Goal: Transaction & Acquisition: Purchase product/service

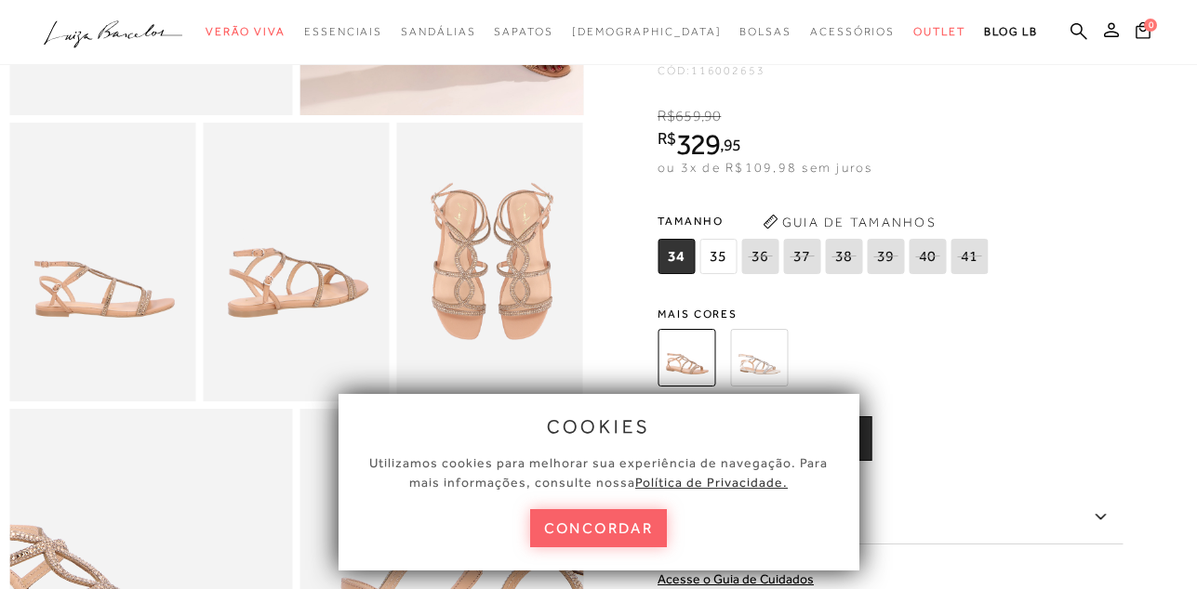
scroll to position [446, 0]
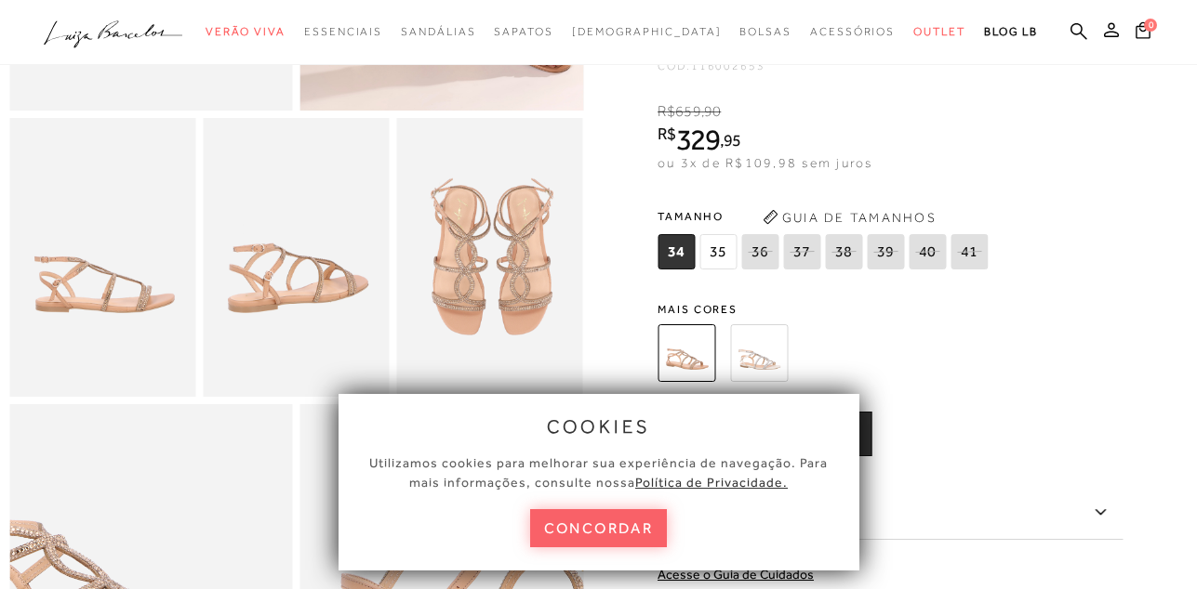
click at [688, 270] on span "34" at bounding box center [675, 251] width 37 height 35
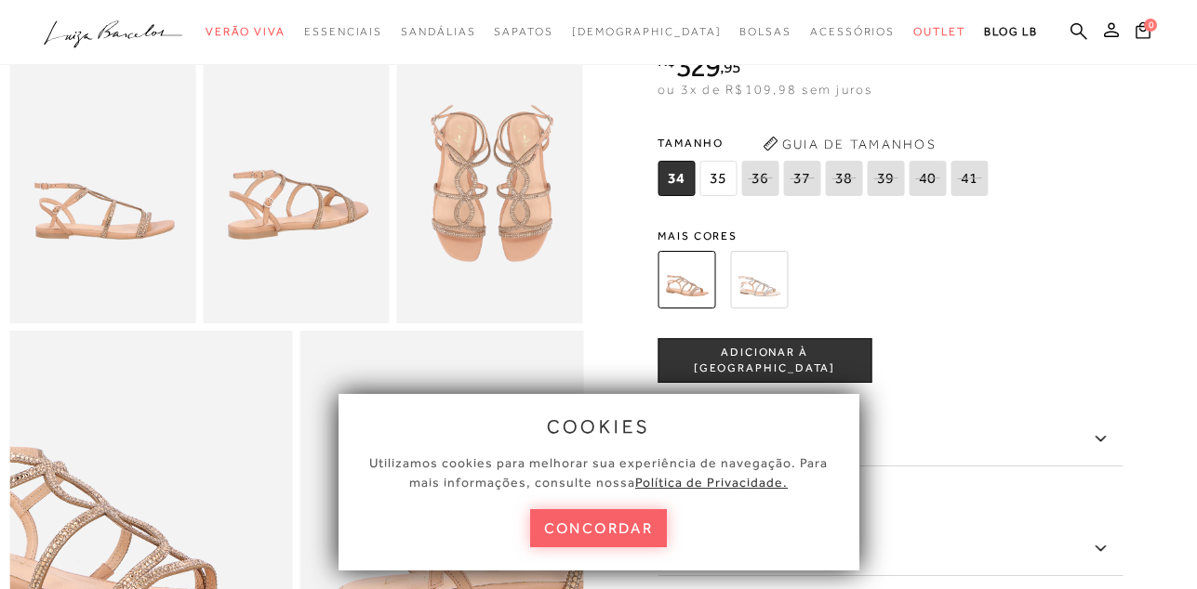
scroll to position [558, 0]
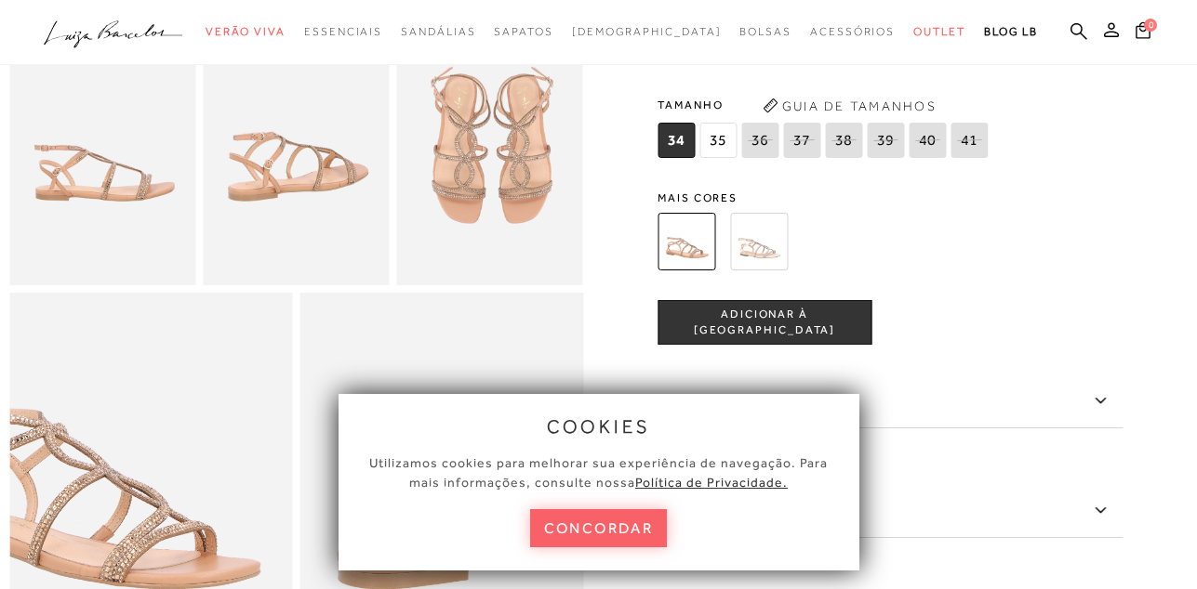
click at [735, 339] on span "ADICIONAR À [GEOGRAPHIC_DATA]" at bounding box center [764, 323] width 212 height 33
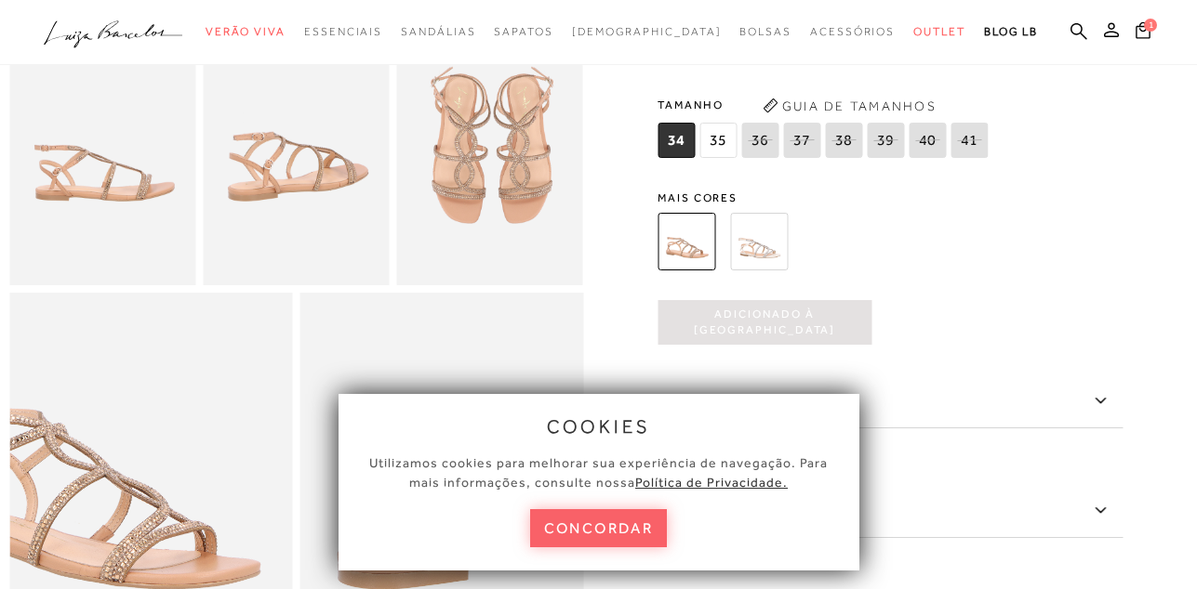
scroll to position [0, 0]
click at [626, 515] on button "concordar" at bounding box center [599, 528] width 138 height 38
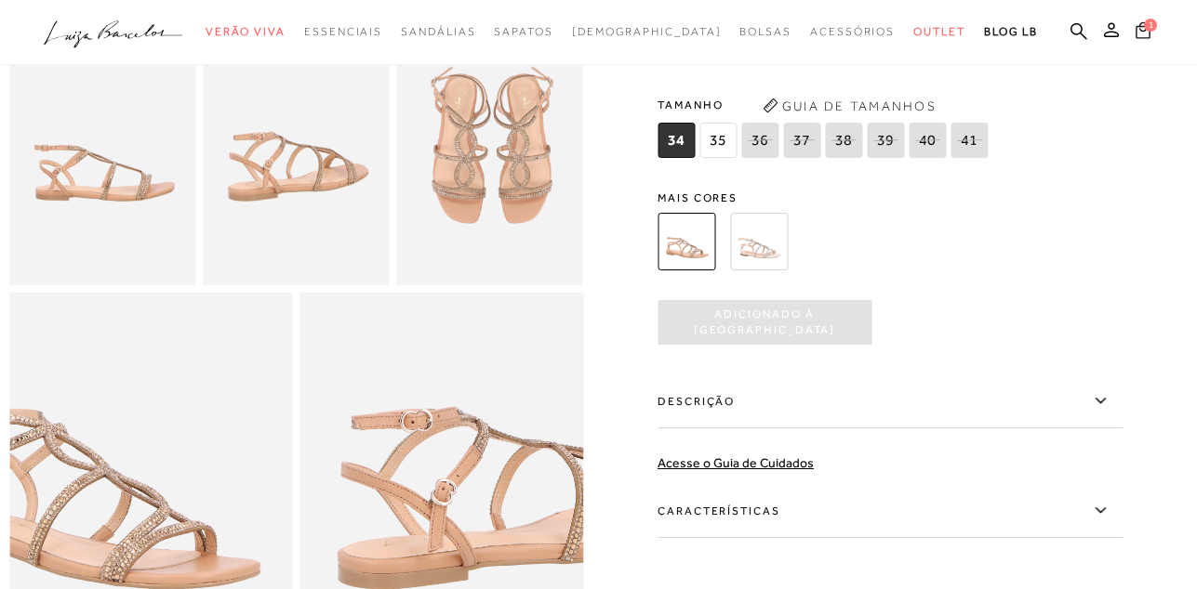
click at [1144, 33] on icon at bounding box center [1142, 30] width 16 height 20
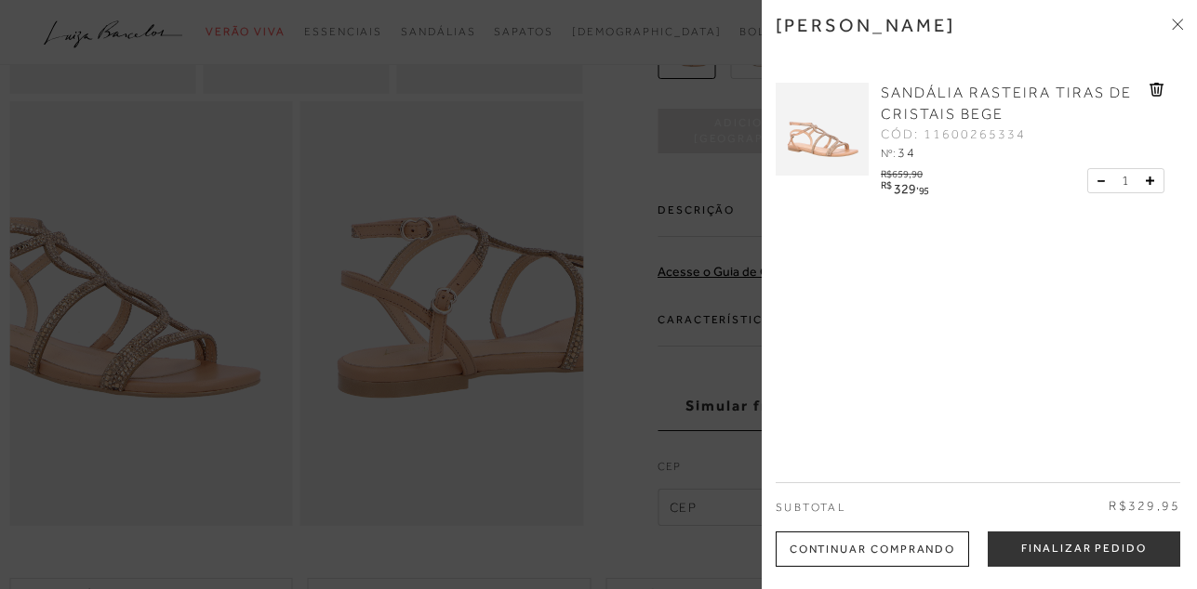
scroll to position [781, 0]
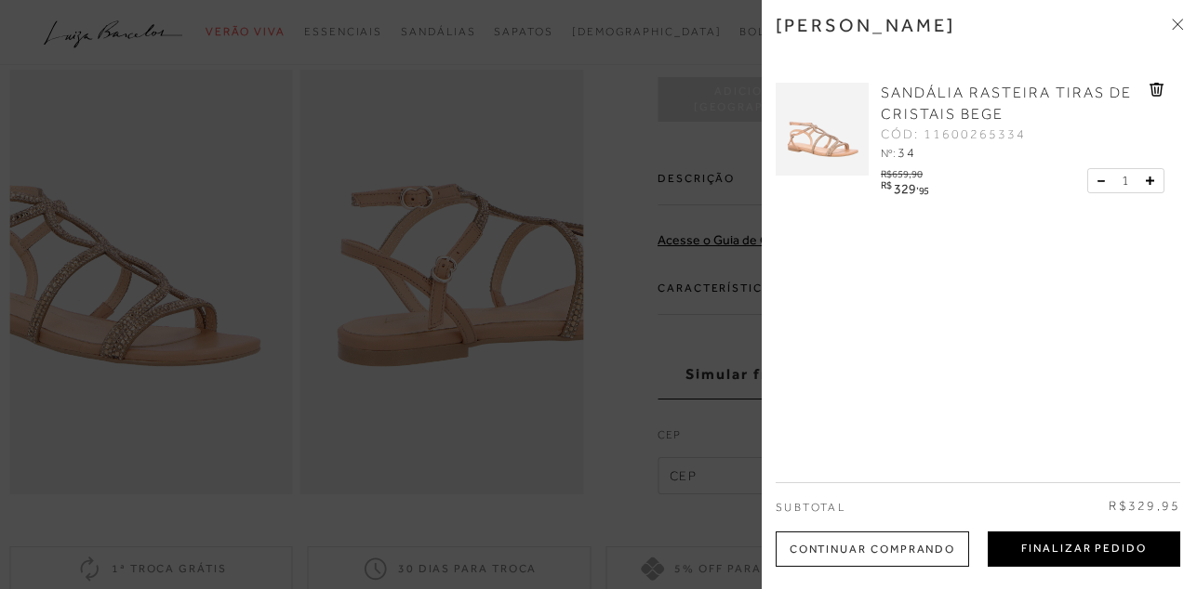
click at [1072, 559] on button "Finalizar Pedido" at bounding box center [1083, 549] width 192 height 35
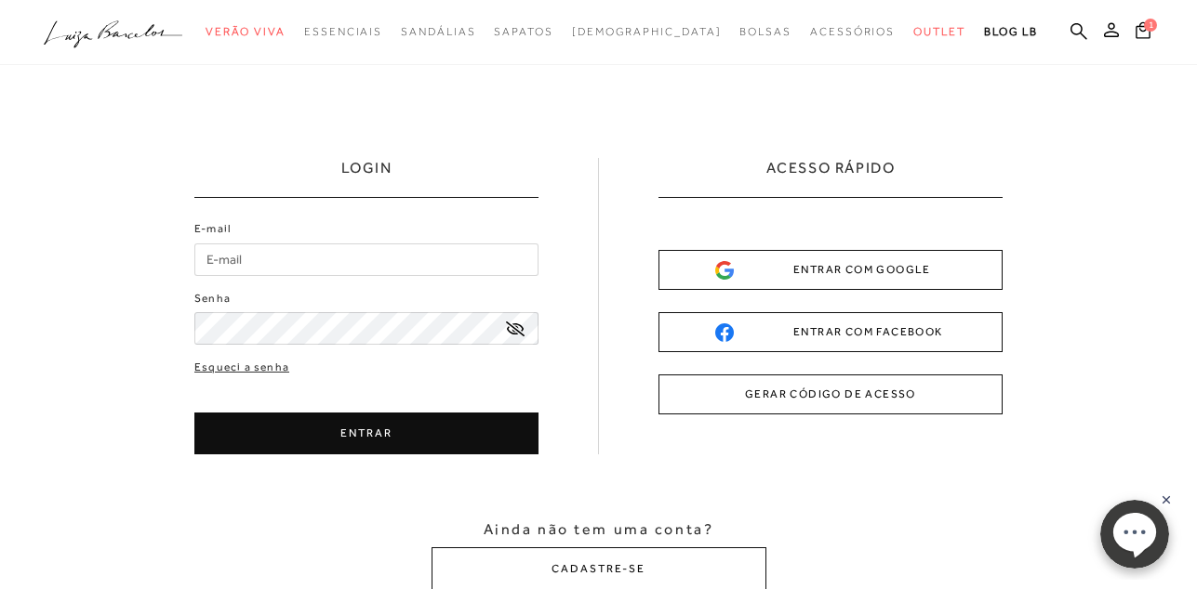
click at [213, 258] on input "E-mail" at bounding box center [366, 260] width 344 height 33
type input "[EMAIL_ADDRESS][DOMAIN_NAME]"
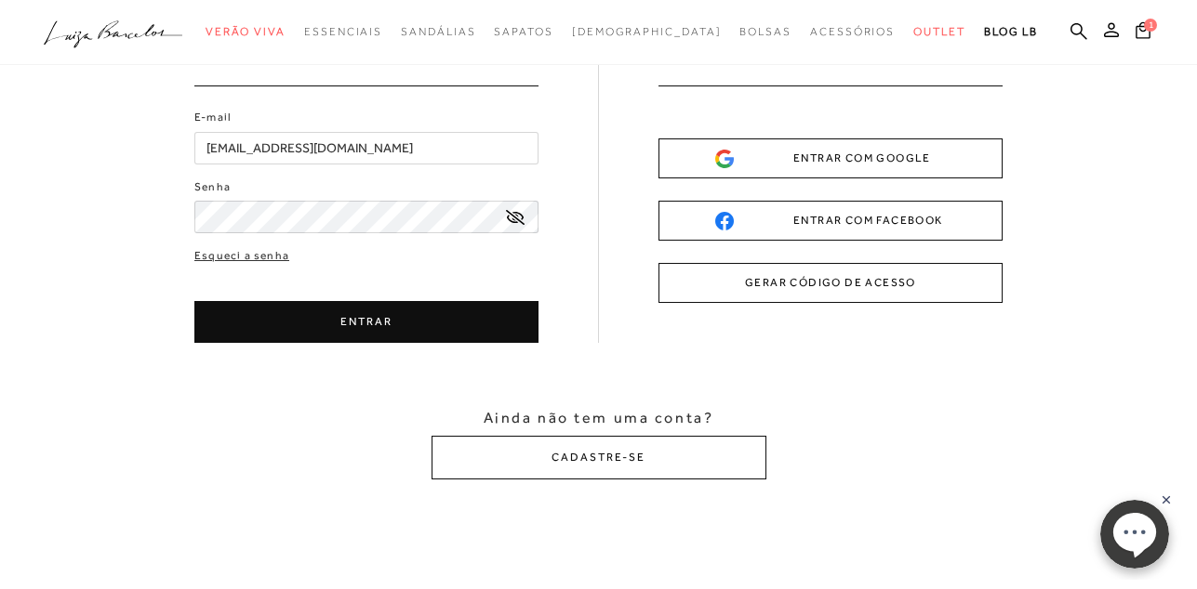
scroll to position [223, 0]
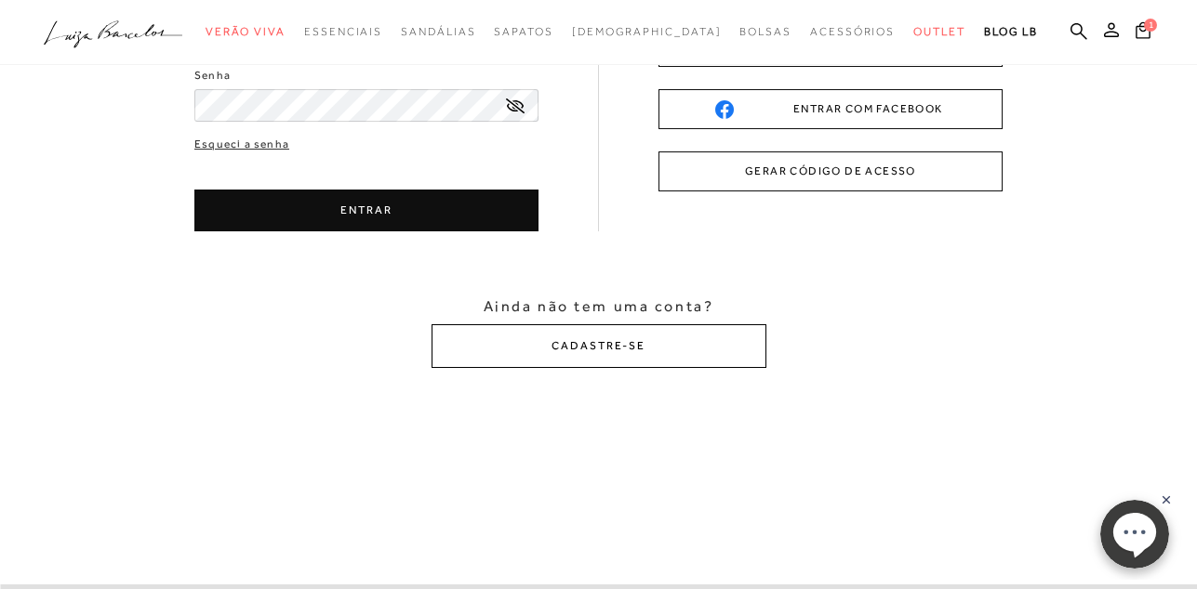
click at [614, 351] on button "CADASTRE-SE" at bounding box center [598, 346] width 335 height 44
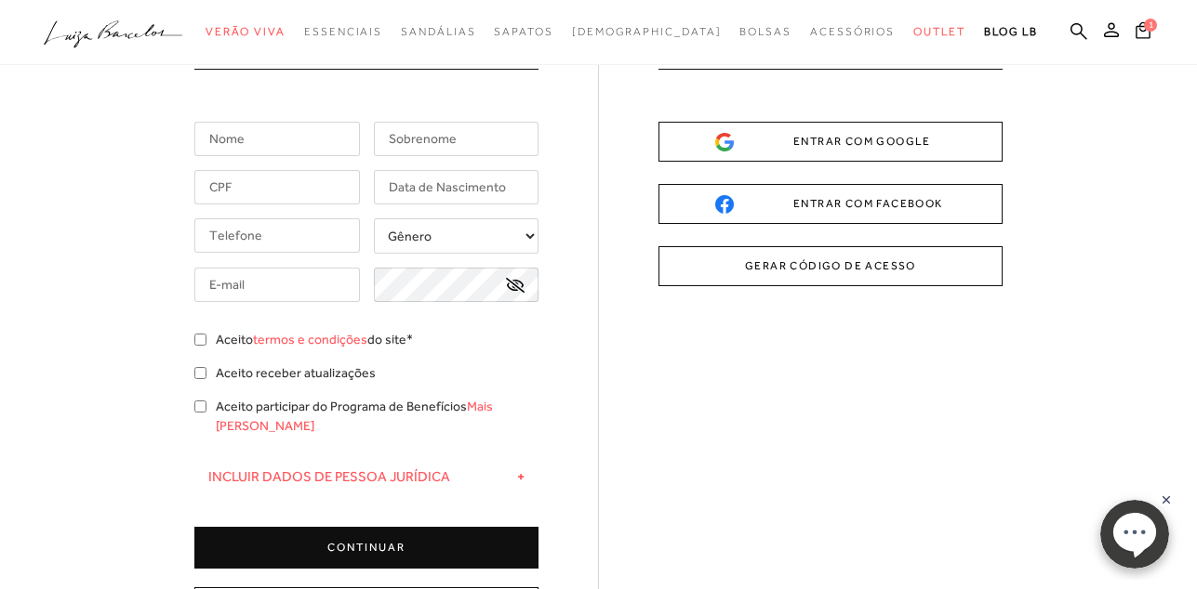
scroll to position [0, 0]
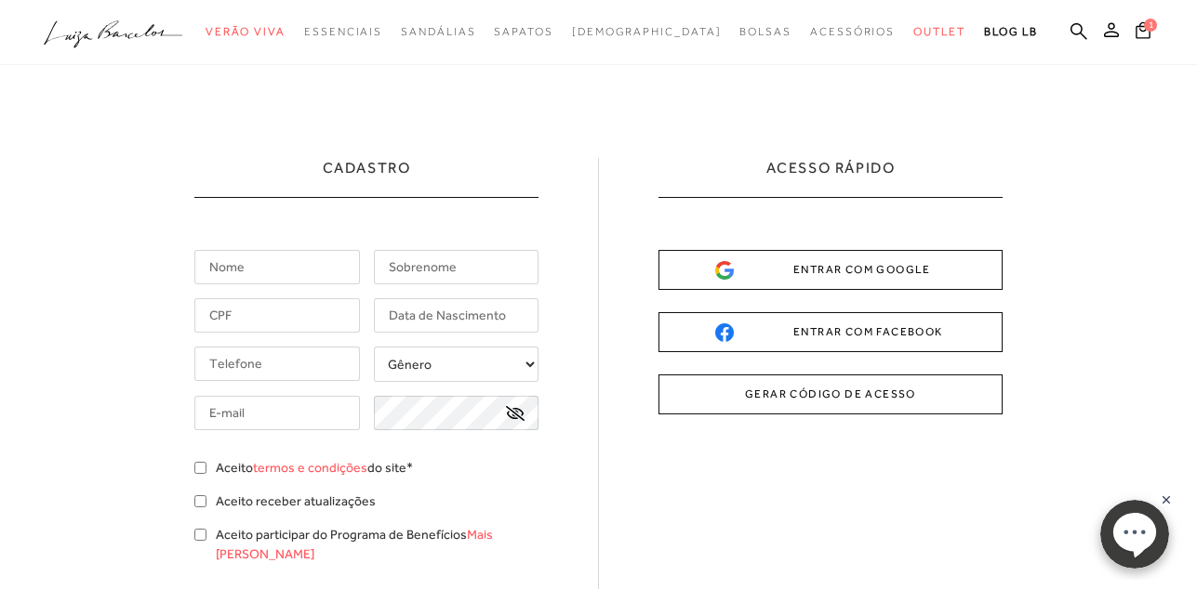
click at [244, 271] on input "text" at bounding box center [276, 267] width 165 height 34
type input "h"
type input "Heloisa"
click at [390, 265] on input "text" at bounding box center [456, 267] width 165 height 34
type input "Ambrosio"
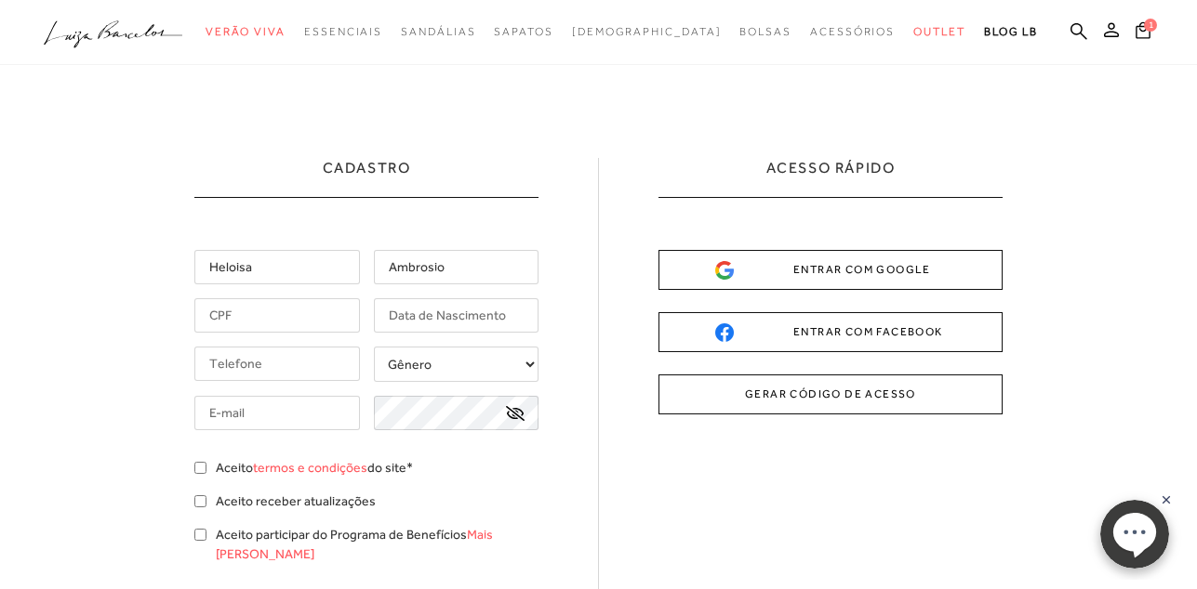
click at [214, 311] on input "text" at bounding box center [276, 315] width 165 height 34
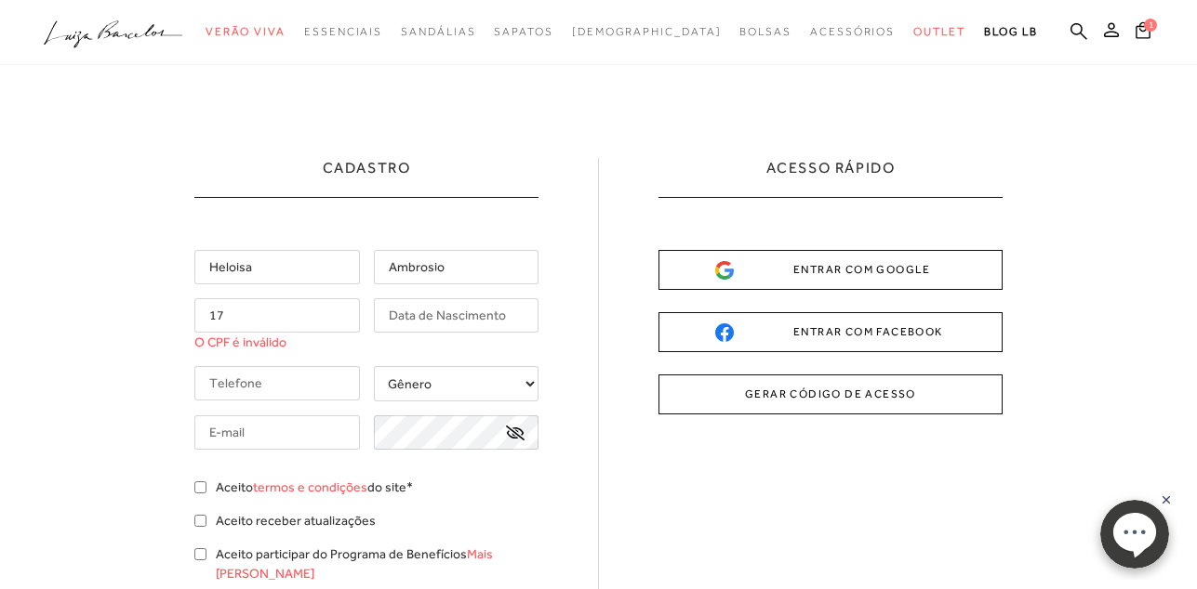
type input "1"
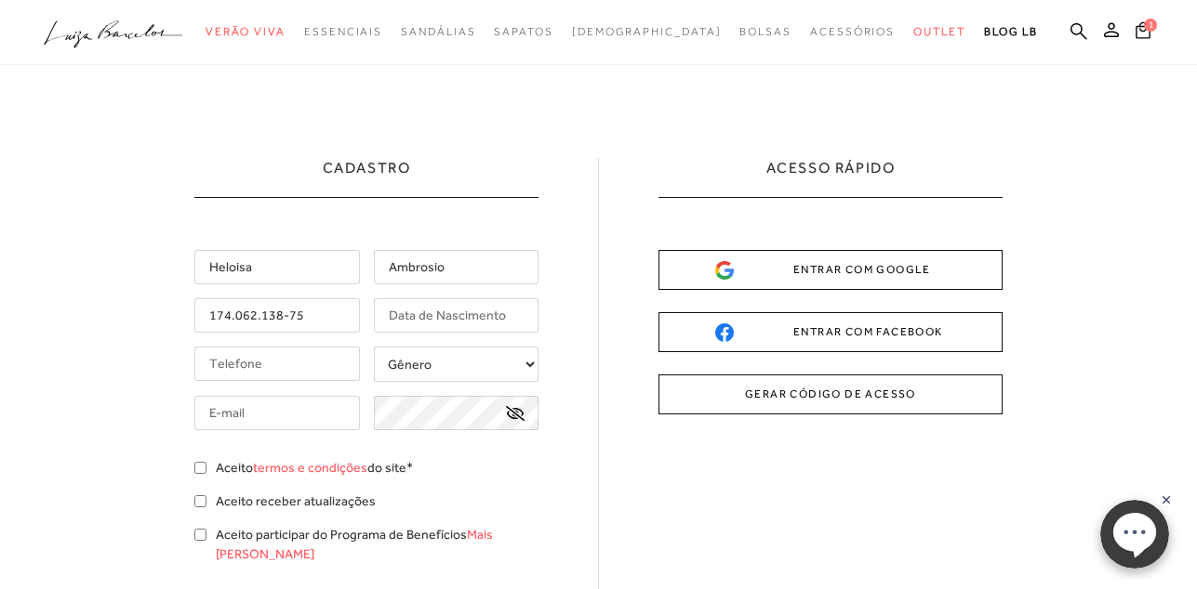
type input "174.062.138-75"
click at [414, 318] on input "text" at bounding box center [456, 315] width 165 height 34
type input "[DATE]"
select select
click at [374, 347] on select "Gênero Feminino Masculino" at bounding box center [456, 364] width 165 height 35
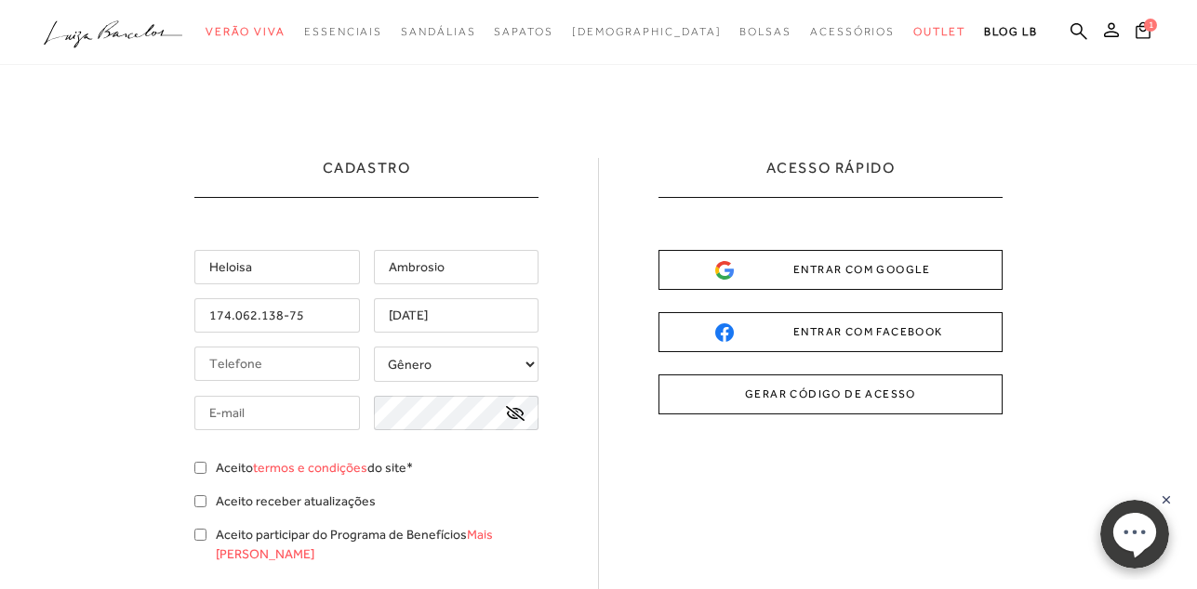
click at [226, 414] on input "text" at bounding box center [276, 413] width 165 height 34
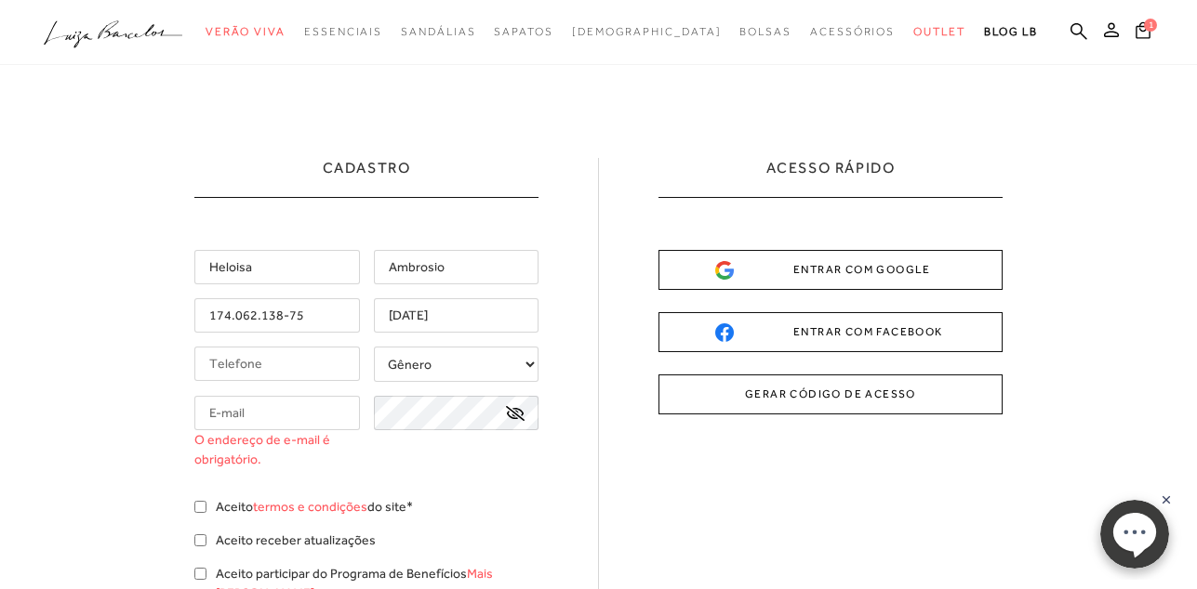
click at [216, 364] on input "tel" at bounding box center [276, 364] width 165 height 34
type input "[PHONE_NUMBER]"
click at [255, 421] on input "text" at bounding box center [276, 413] width 165 height 34
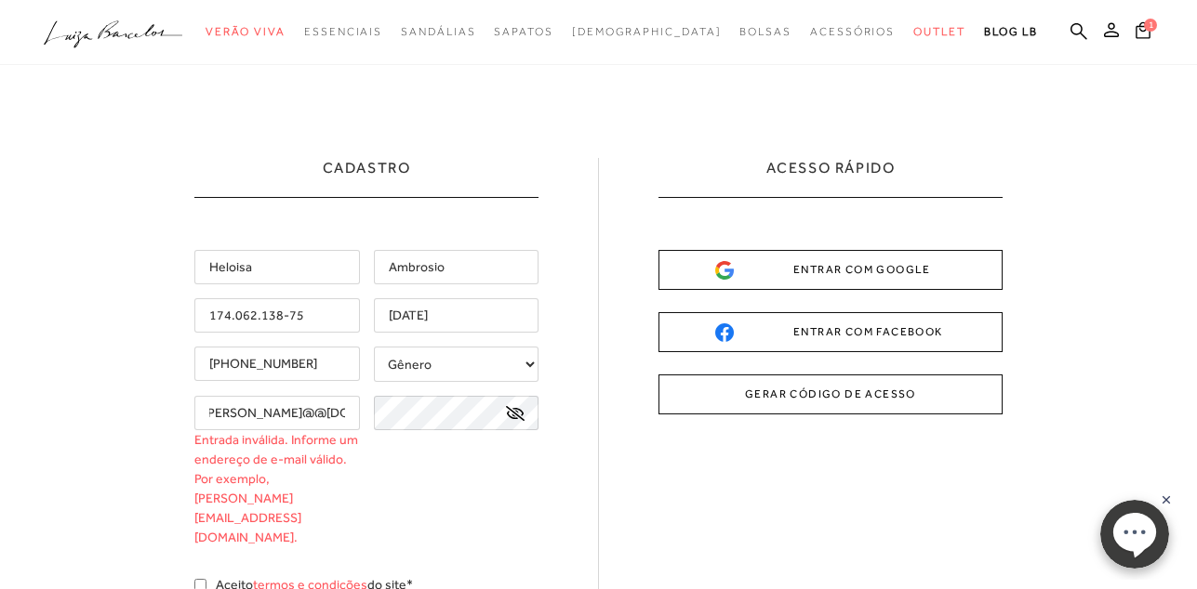
scroll to position [0, 16]
click at [296, 409] on input "[PERSON_NAME]@@[DOMAIN_NAME]" at bounding box center [276, 413] width 165 height 34
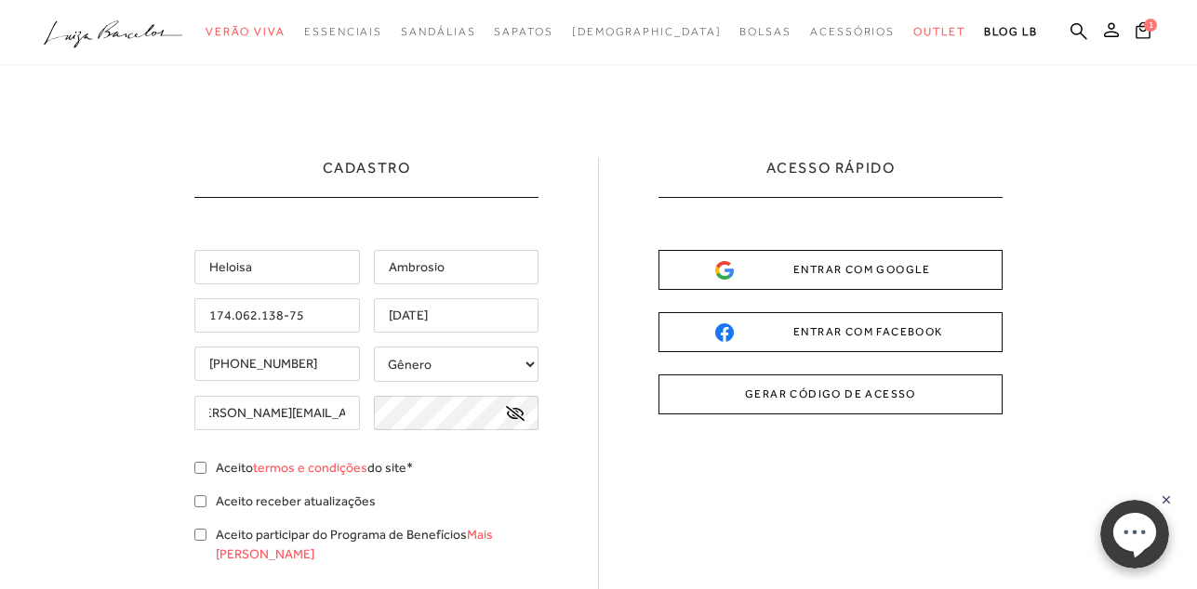
scroll to position [0, 4]
click at [354, 422] on input "[EMAIL_ADDRESS][DOMAIN_NAME]" at bounding box center [276, 413] width 165 height 34
click at [350, 414] on input "[EMAIL_ADDRESS][DOMAIN_NAME]" at bounding box center [276, 413] width 165 height 34
click at [348, 413] on input "[EMAIL_ADDRESS][DOMAIN_NAME]" at bounding box center [276, 413] width 165 height 34
click at [344, 415] on input "[EMAIL_ADDRESS][DOMAIN_NAME]" at bounding box center [276, 413] width 165 height 34
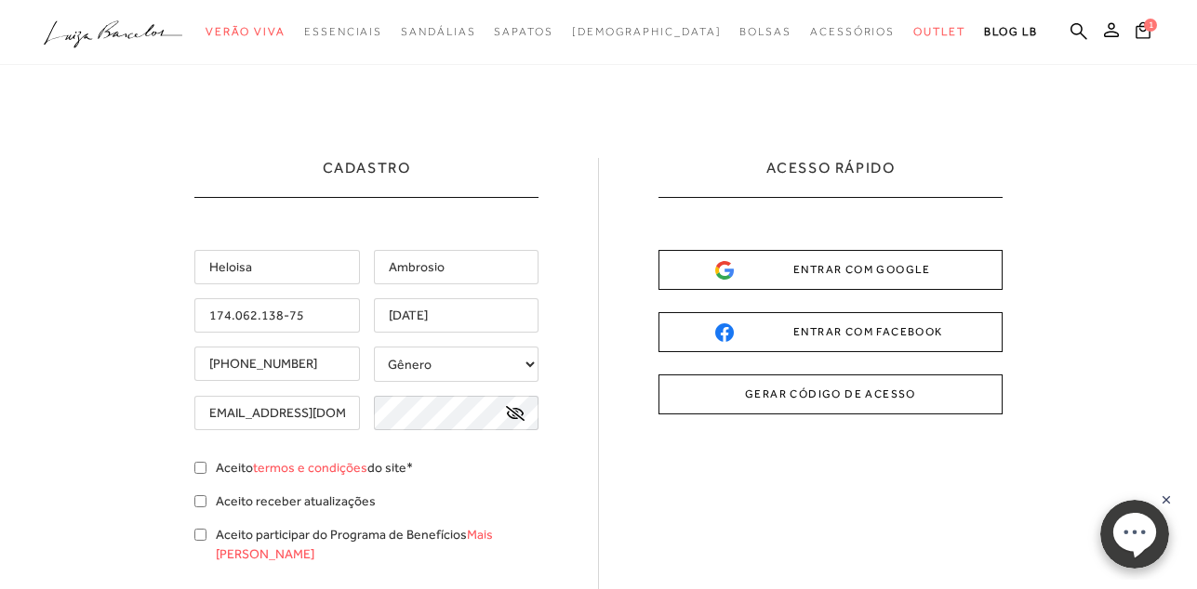
click at [347, 416] on input "[EMAIL_ADDRESS][DOMAIN_NAME]" at bounding box center [276, 413] width 165 height 34
click at [347, 411] on input "[EMAIL_ADDRESS][DOMAIN_NAME]" at bounding box center [276, 413] width 165 height 34
click at [339, 412] on input "[EMAIL_ADDRESS][DOMAIN_NAME]" at bounding box center [276, 413] width 165 height 34
type input "[EMAIL_ADDRESS][DOMAIN_NAME]"
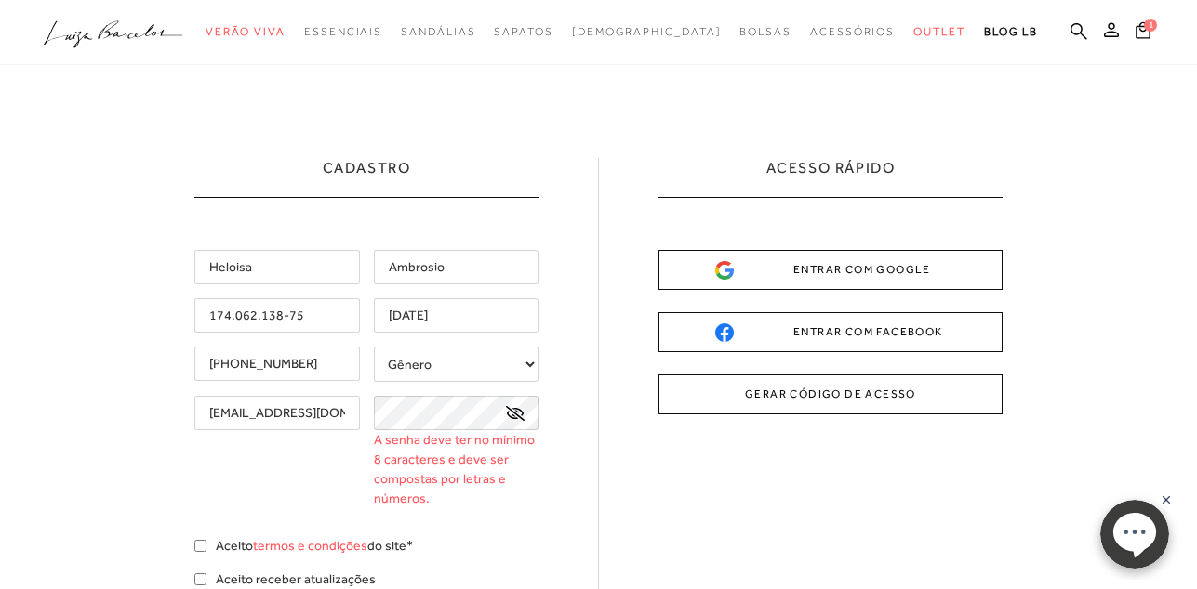
click at [523, 415] on icon at bounding box center [515, 413] width 19 height 15
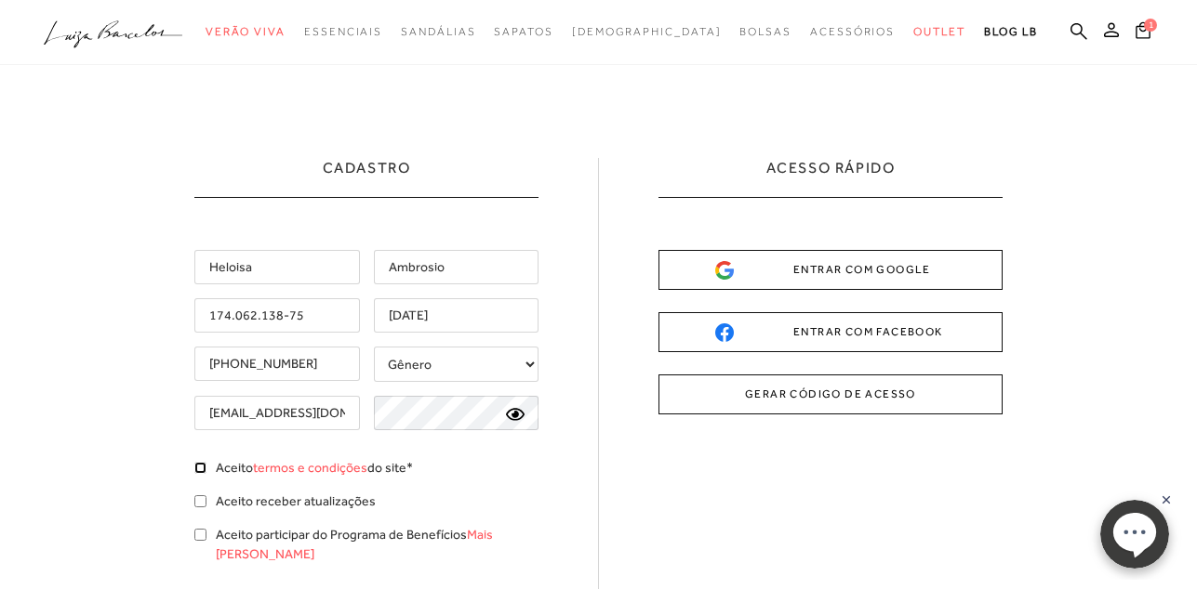
click at [205, 467] on input "Aceito termos e condições do site*" at bounding box center [200, 468] width 12 height 12
checkbox input "true"
click at [203, 504] on input "Aceito receber atualizações" at bounding box center [200, 502] width 12 height 12
checkbox input "true"
click at [205, 536] on input "Aceito participar do Programa de Benefícios Mais [PERSON_NAME]" at bounding box center [200, 535] width 12 height 12
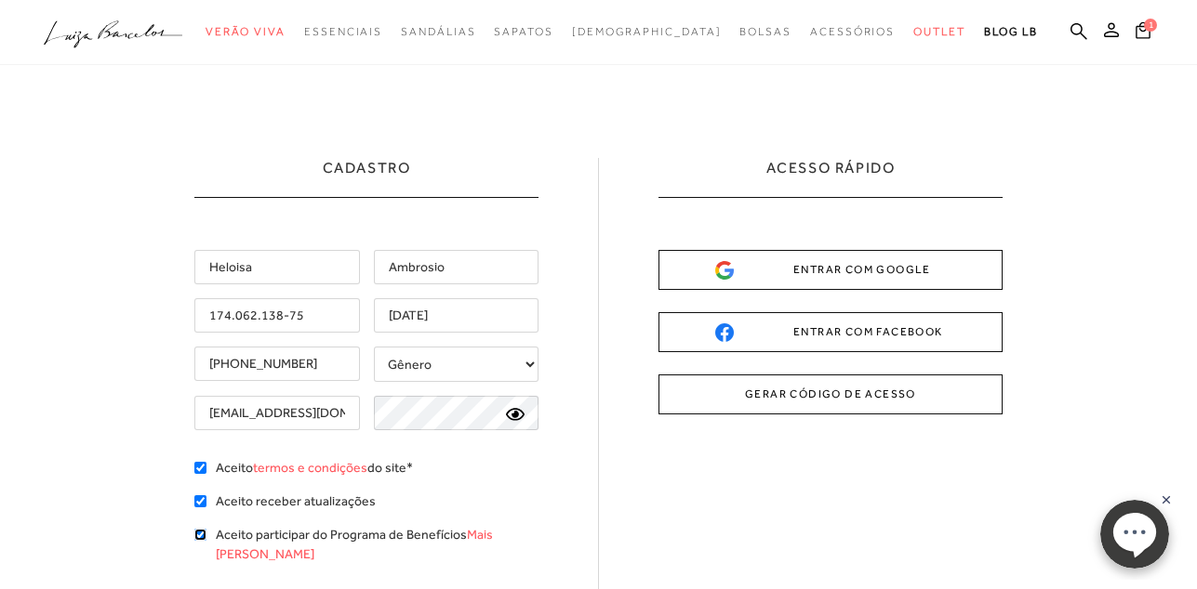
checkbox input "true"
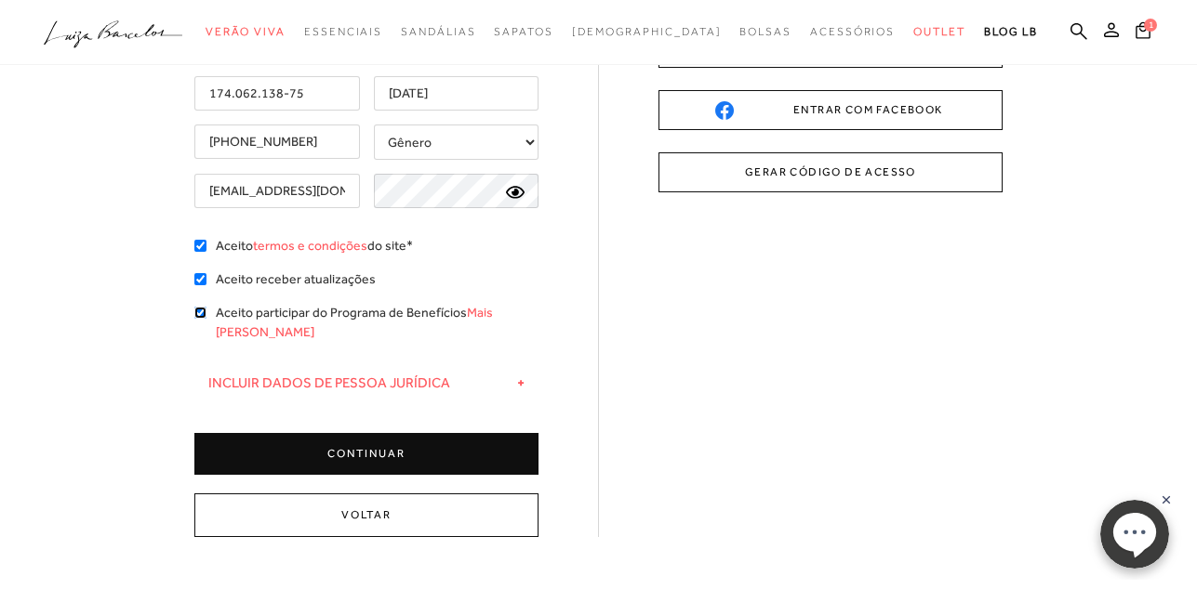
scroll to position [223, 0]
click at [378, 433] on button "CONTINUAR" at bounding box center [366, 453] width 344 height 42
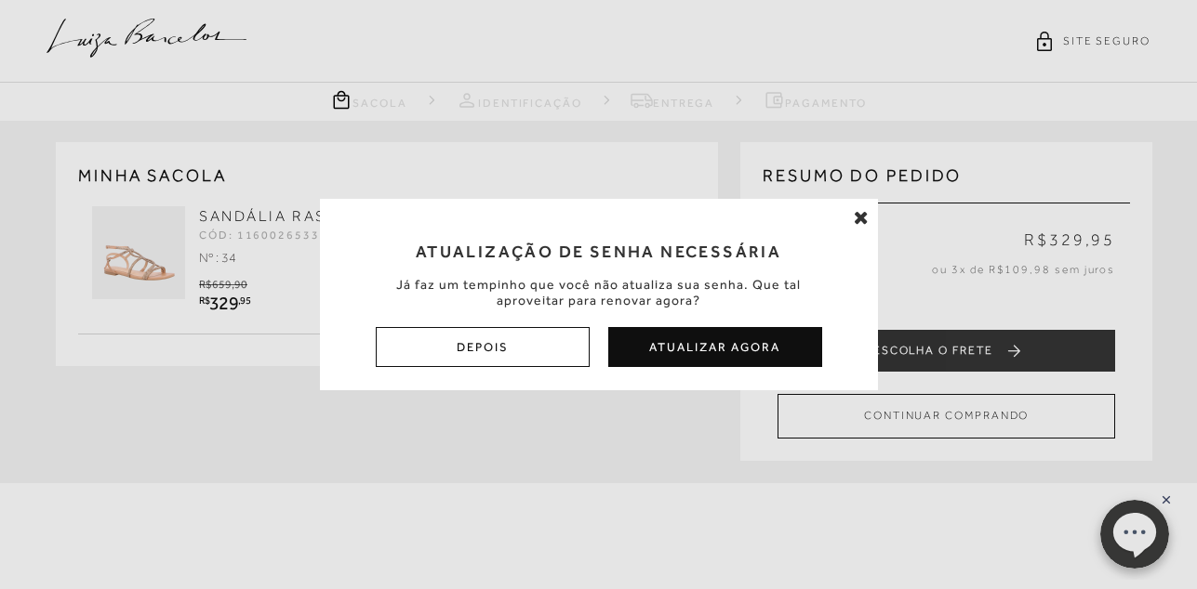
click at [860, 217] on icon at bounding box center [860, 217] width 15 height 19
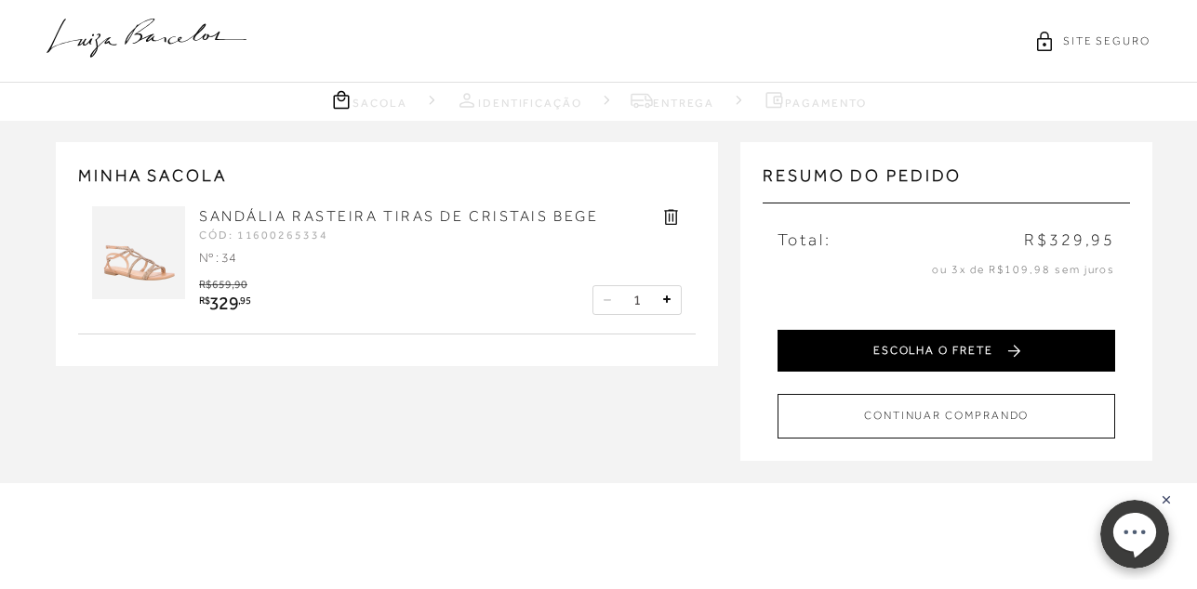
click at [957, 342] on button "ESCOLHA O FRETE" at bounding box center [945, 351] width 337 height 42
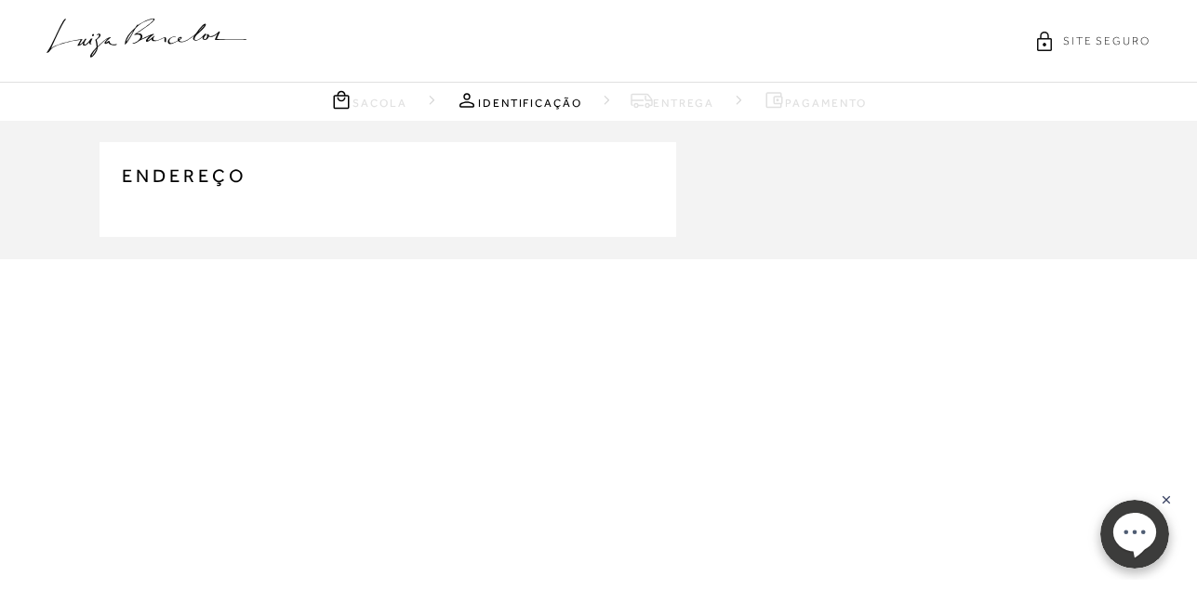
type input "[PHONE_NUMBER]"
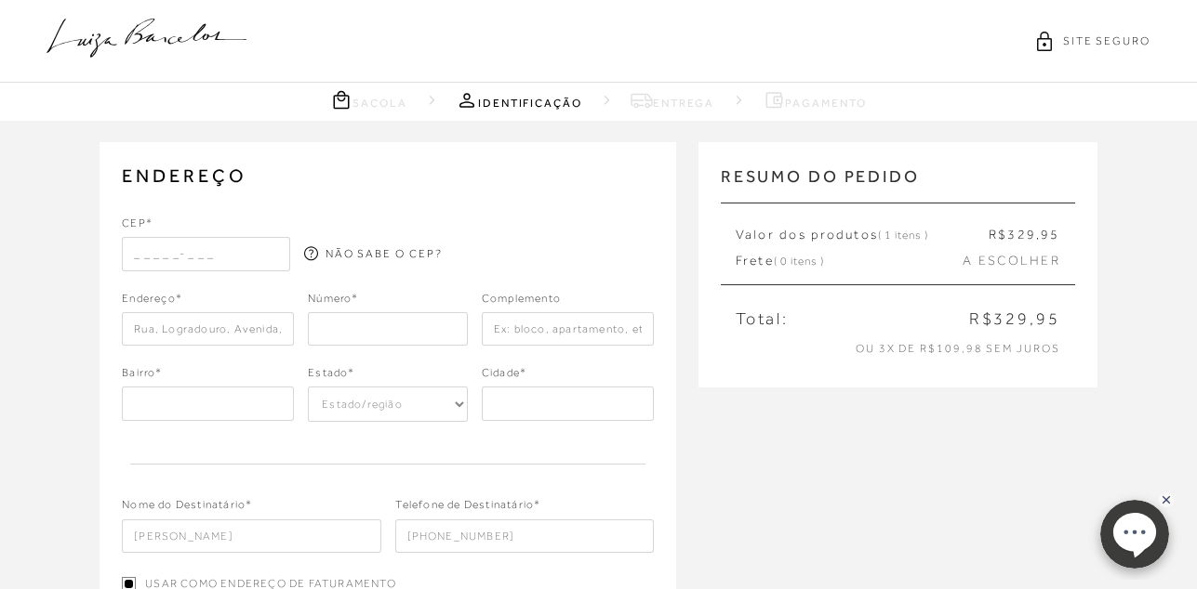
click at [152, 258] on input "text" at bounding box center [206, 253] width 168 height 33
type input "17515-440"
type input "Rua [PERSON_NAME]"
type input "Jardim [PERSON_NAME]"
select select "SP"
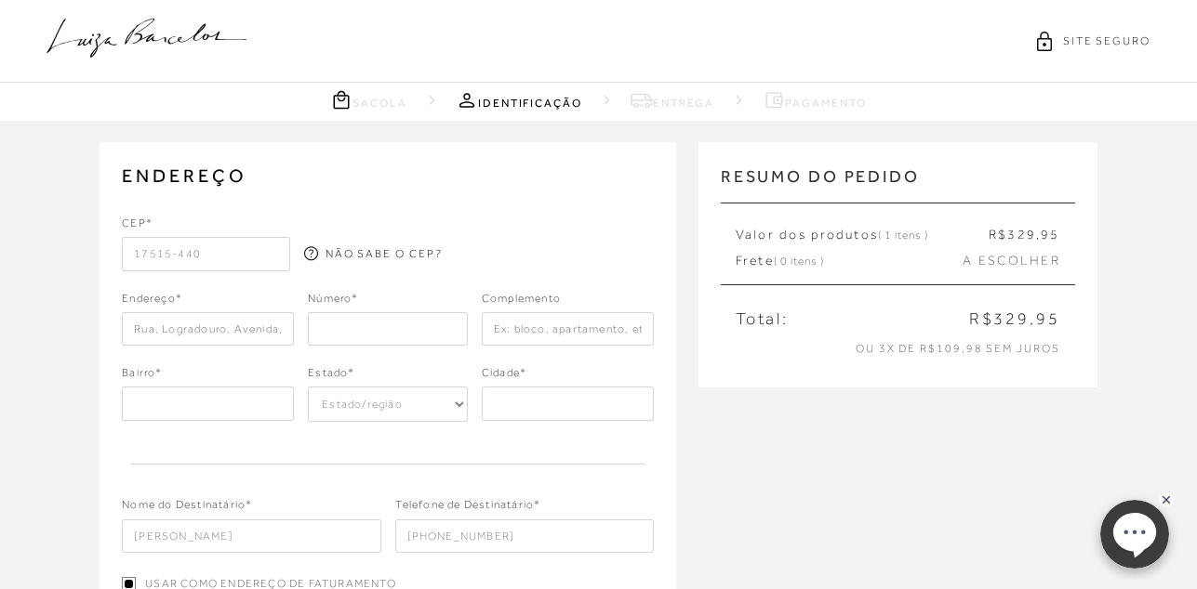
type input "Marília"
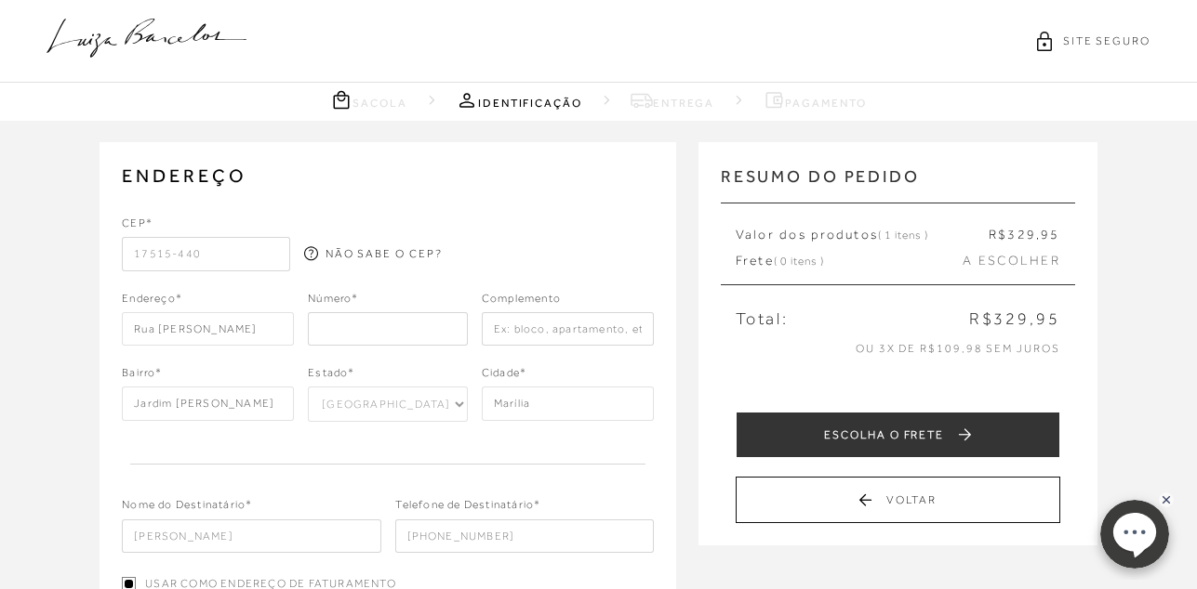
type input "17515-440"
click at [342, 319] on input "number" at bounding box center [387, 328] width 159 height 33
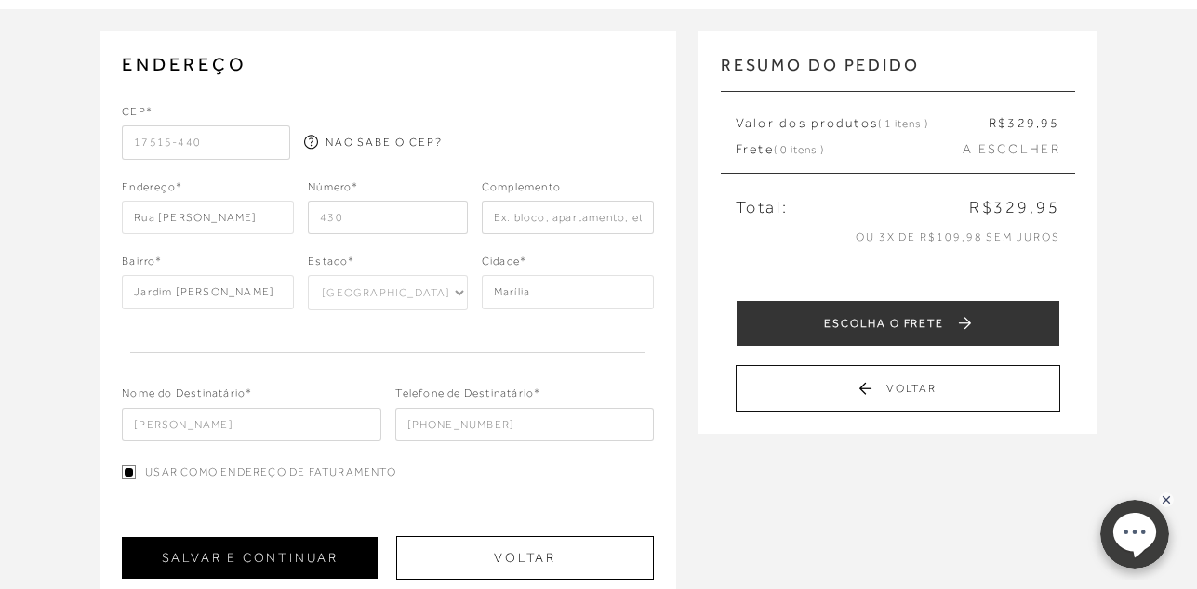
scroll to position [223, 0]
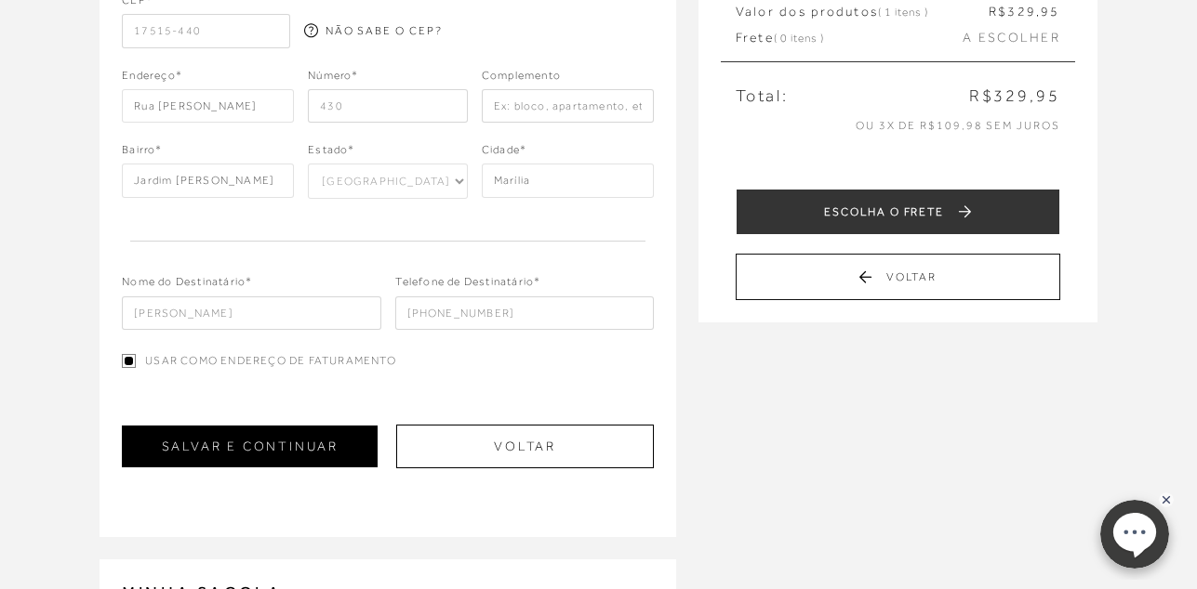
type input "430"
click at [233, 446] on button "SALVAR E CONTINUAR" at bounding box center [250, 447] width 256 height 42
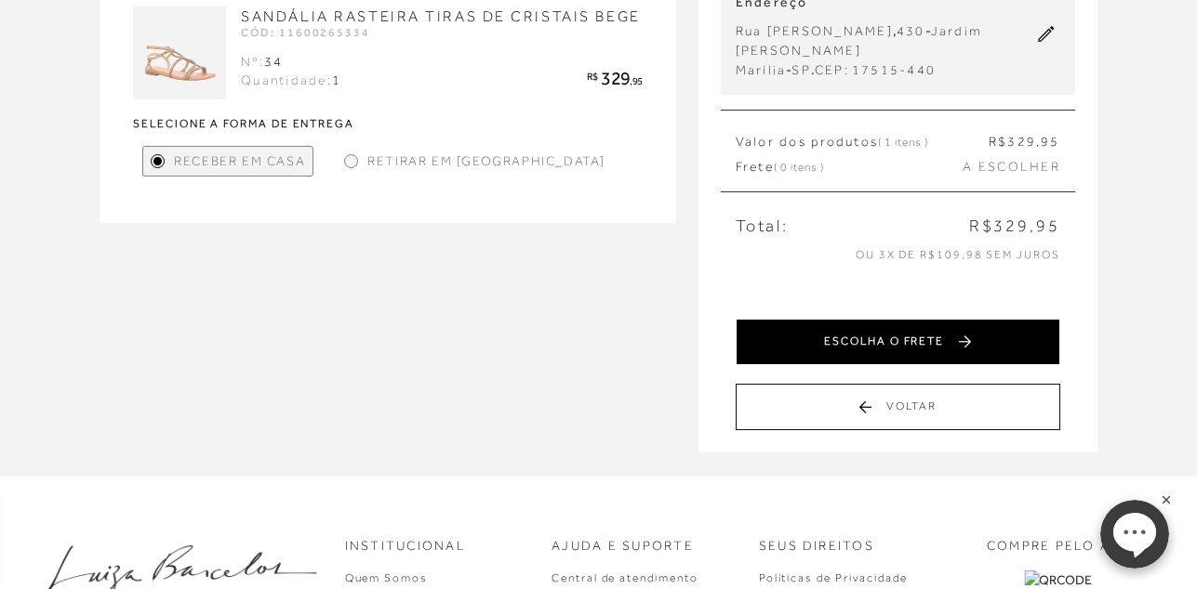
click at [878, 337] on button "ESCOLHA O FRETE" at bounding box center [897, 342] width 324 height 46
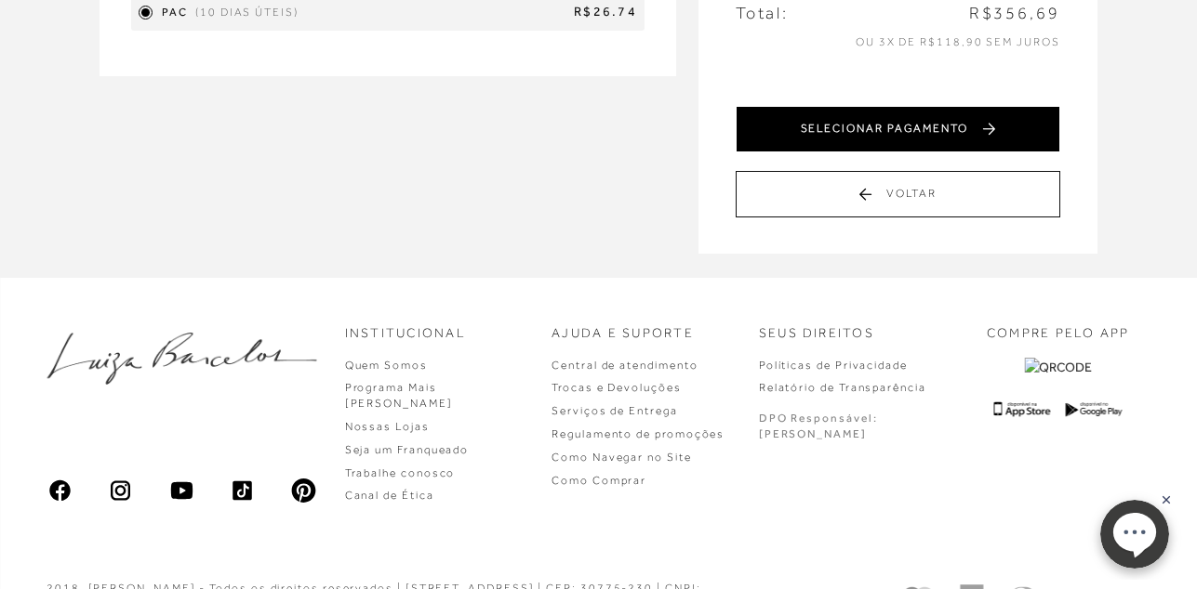
scroll to position [446, 0]
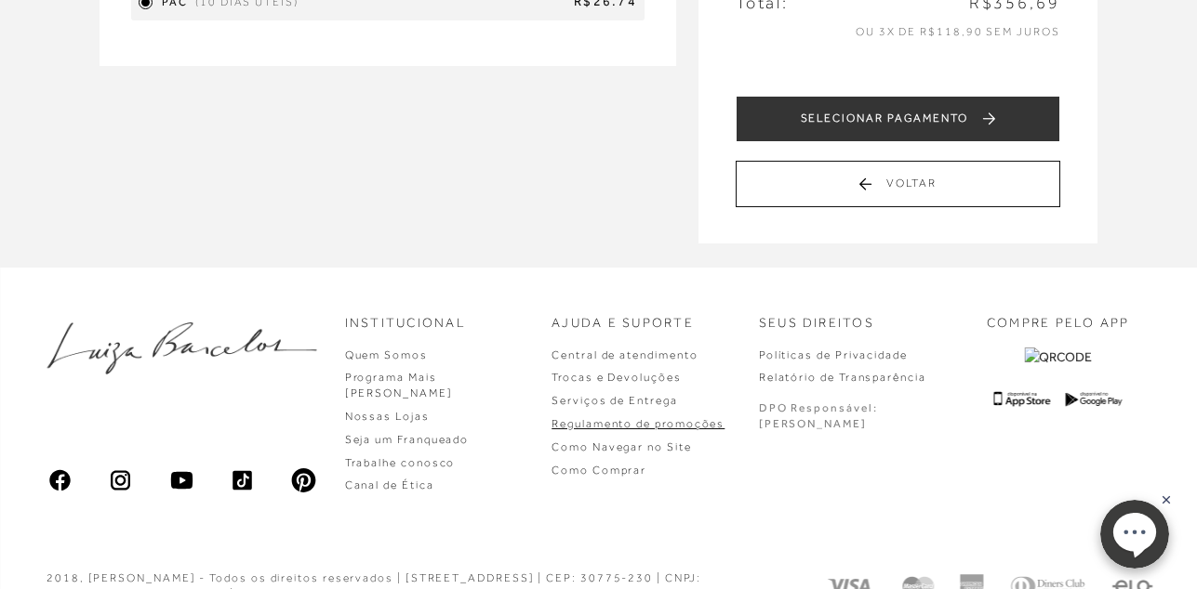
click at [631, 427] on link "Regulamento de promoções" at bounding box center [637, 423] width 173 height 13
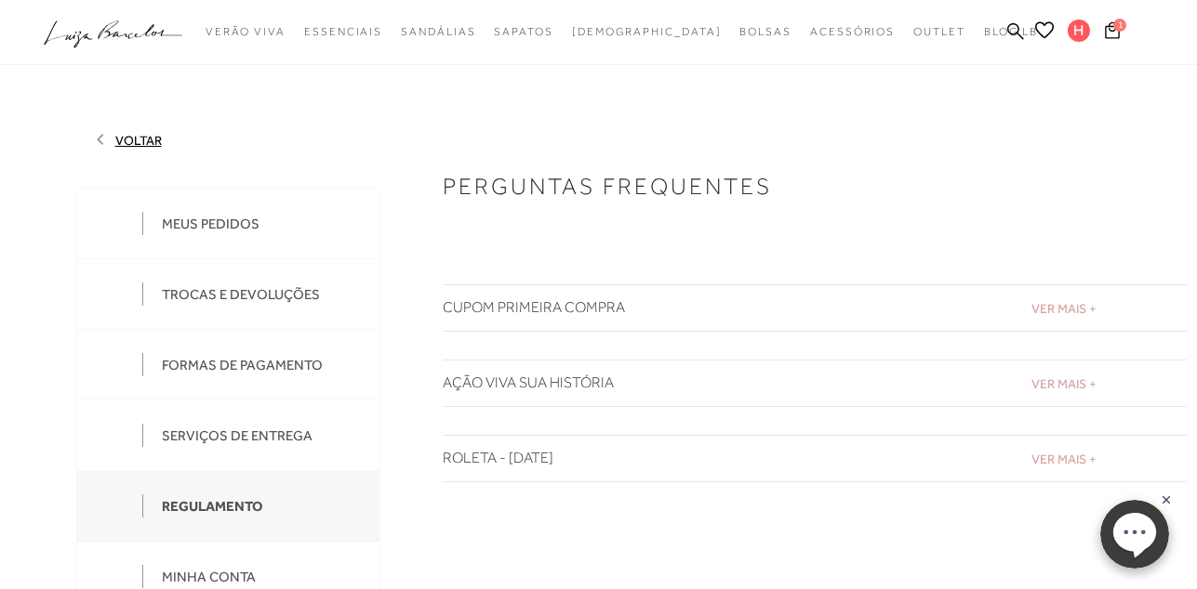
click at [1085, 456] on span "VER MAIS +" at bounding box center [1063, 459] width 65 height 15
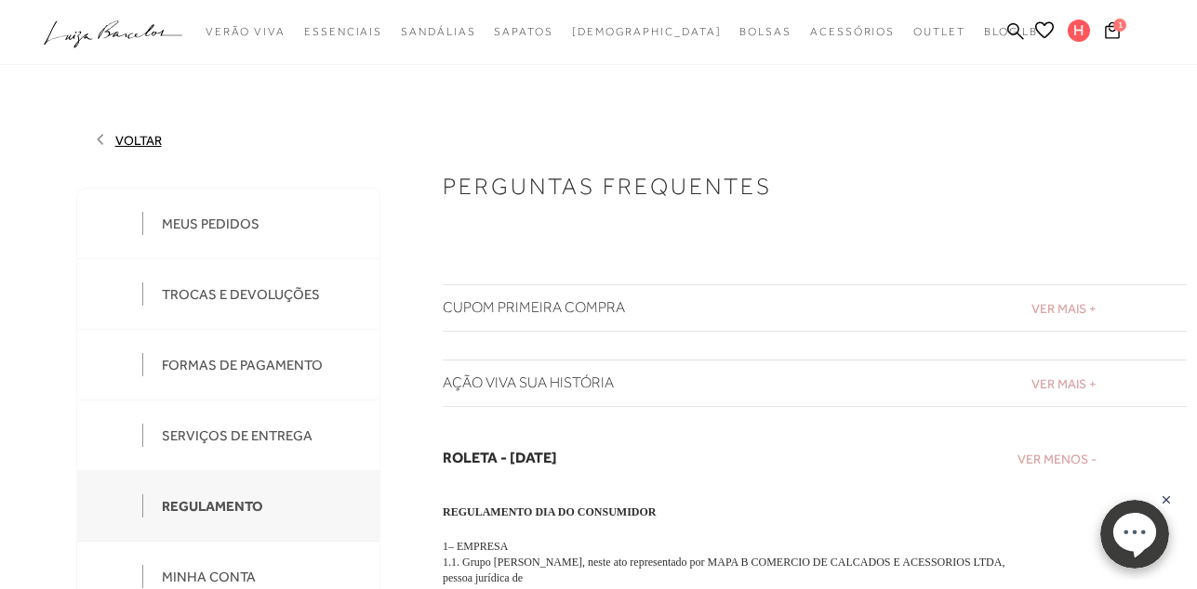
click at [1096, 308] on span "VER MAIS +" at bounding box center [1063, 308] width 65 height 15
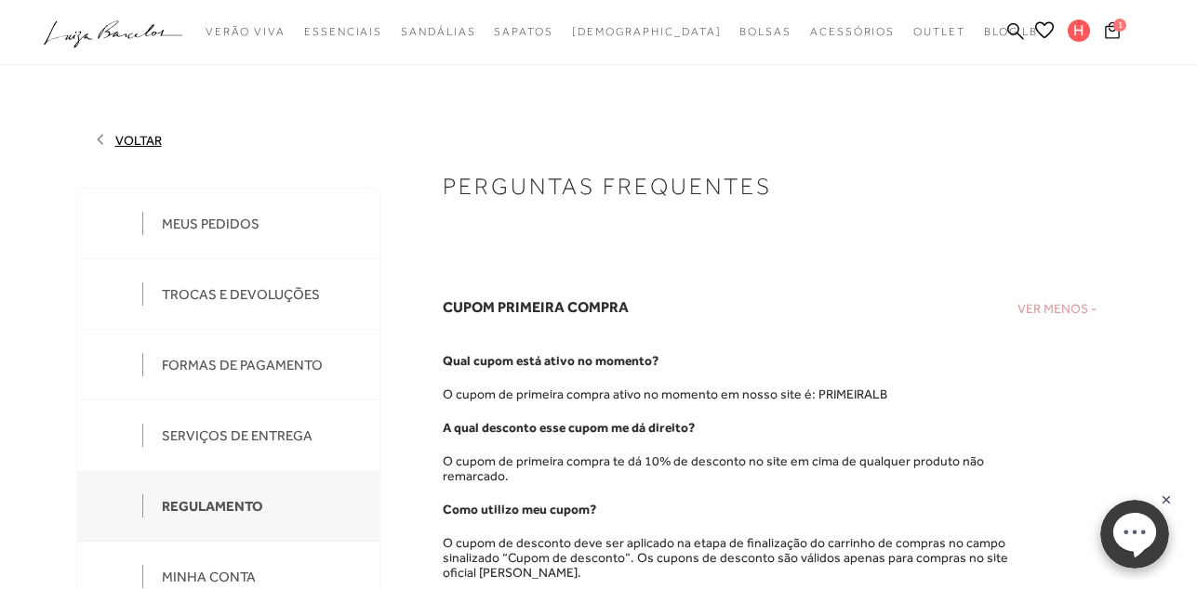
click at [1111, 33] on icon at bounding box center [1112, 30] width 15 height 18
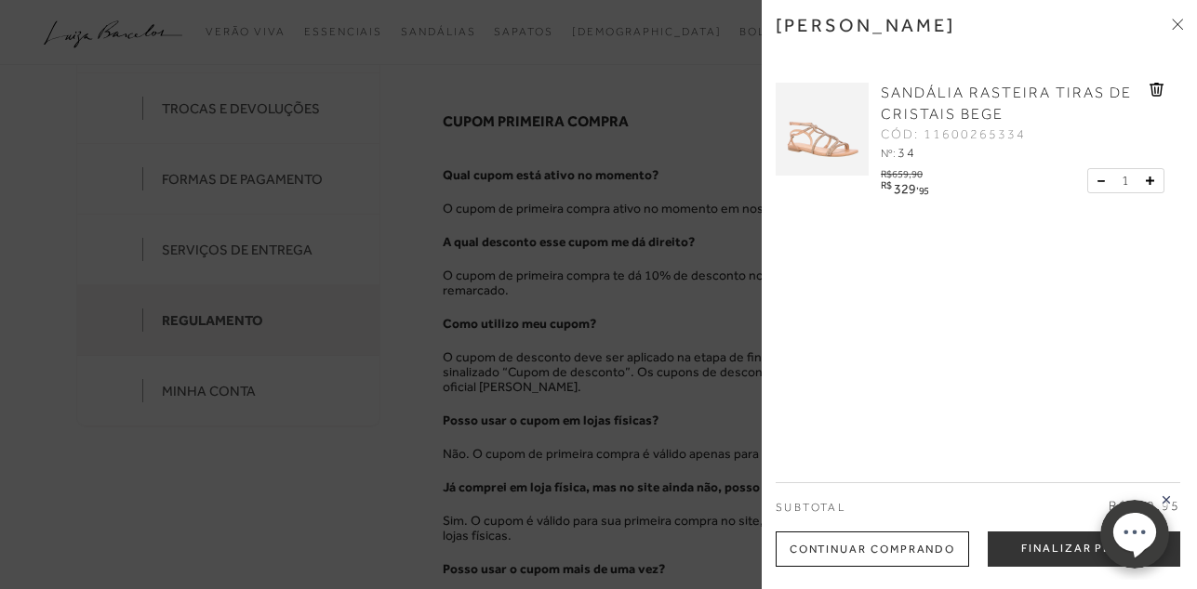
scroll to position [223, 0]
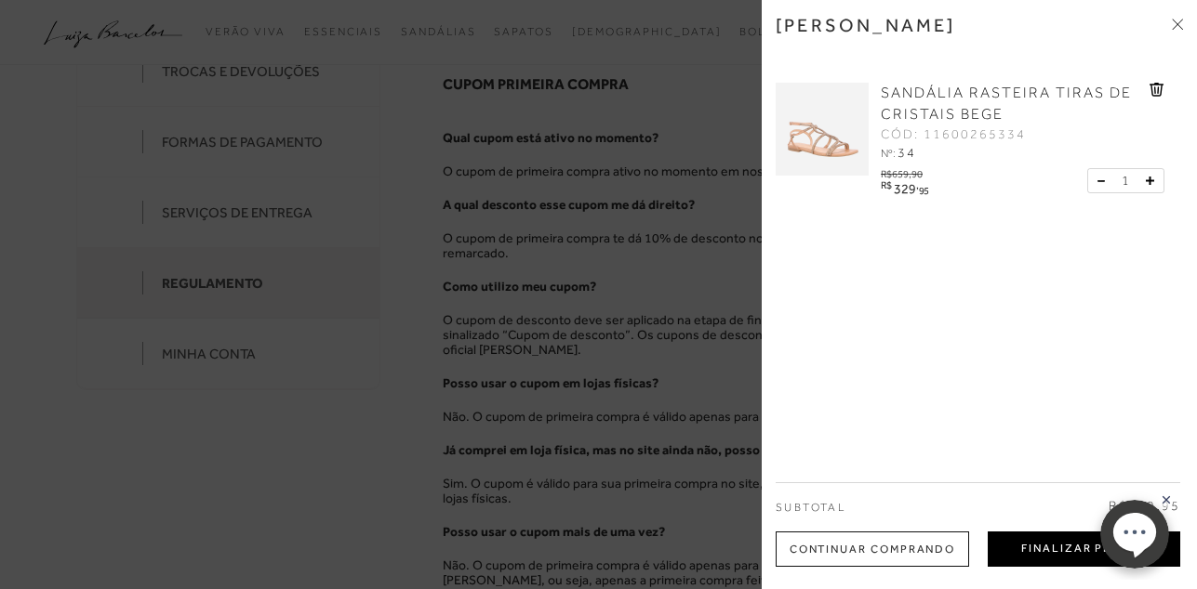
click at [1058, 546] on button "Finalizar Pedido" at bounding box center [1083, 549] width 192 height 35
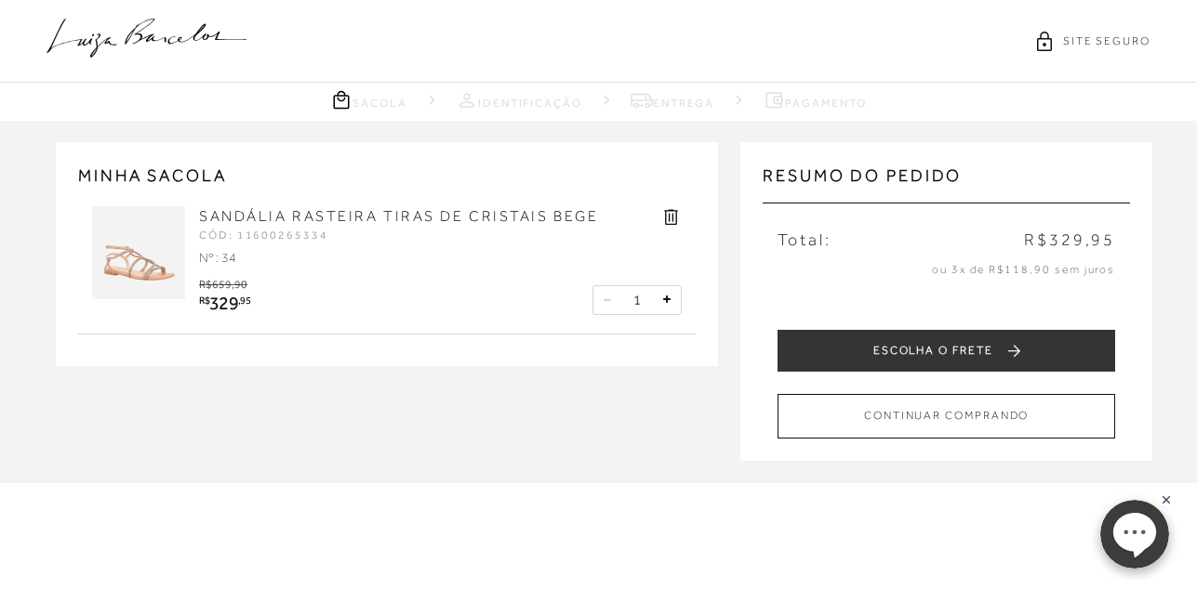
click at [160, 39] on icon at bounding box center [146, 38] width 200 height 39
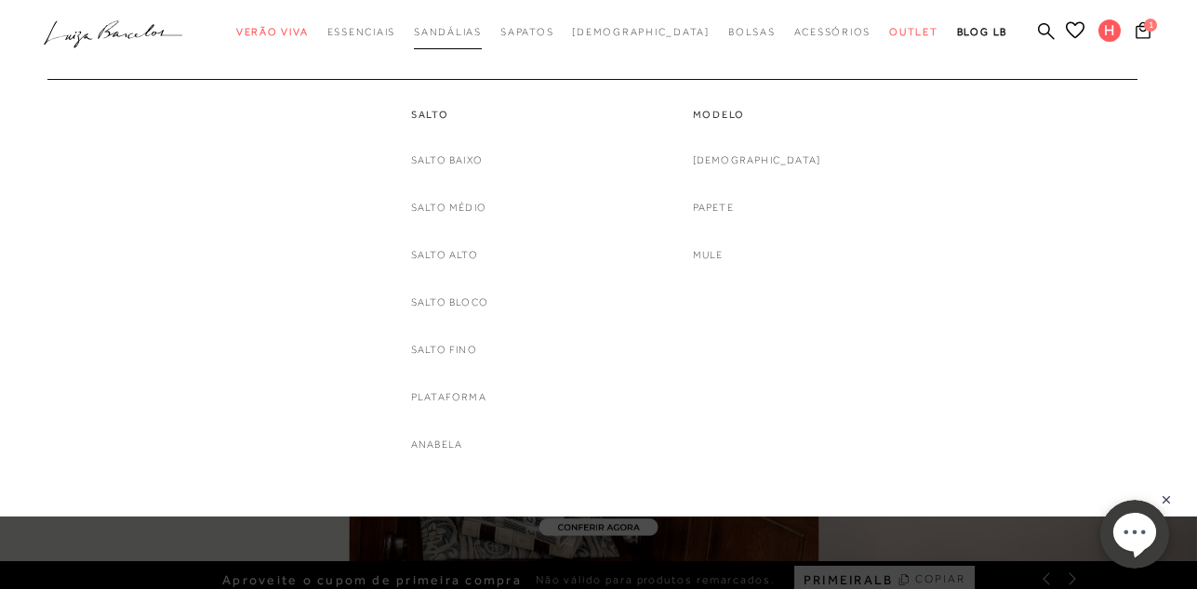
click at [482, 33] on span "Sandálias" at bounding box center [448, 31] width 68 height 11
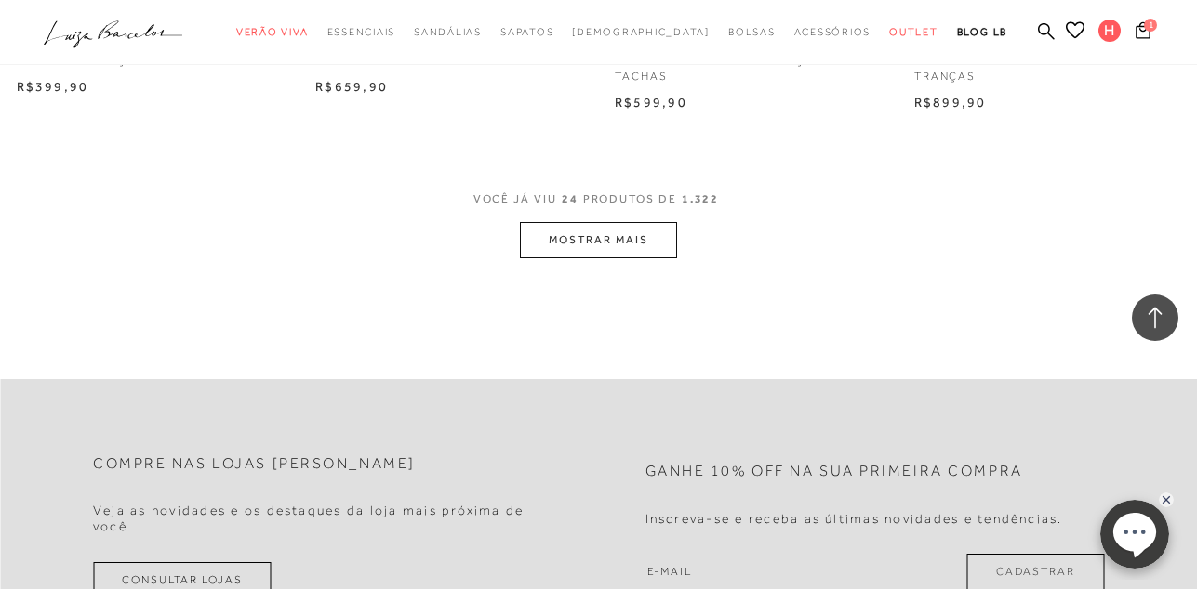
scroll to position [3459, 0]
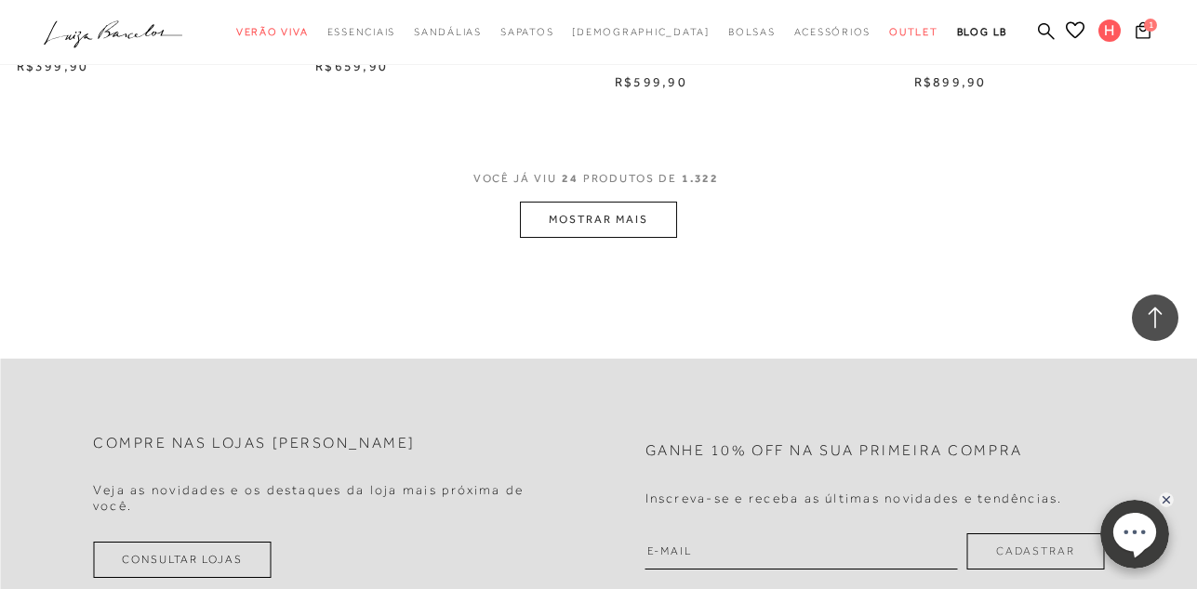
click at [588, 210] on button "MOSTRAR MAIS" at bounding box center [598, 220] width 156 height 36
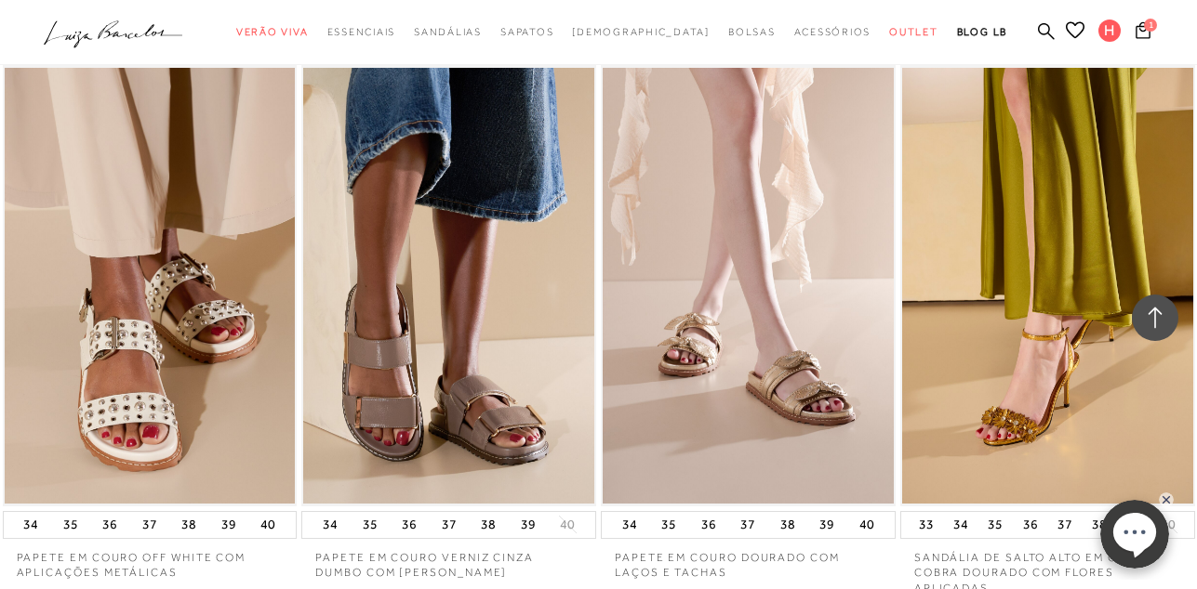
scroll to position [6806, 0]
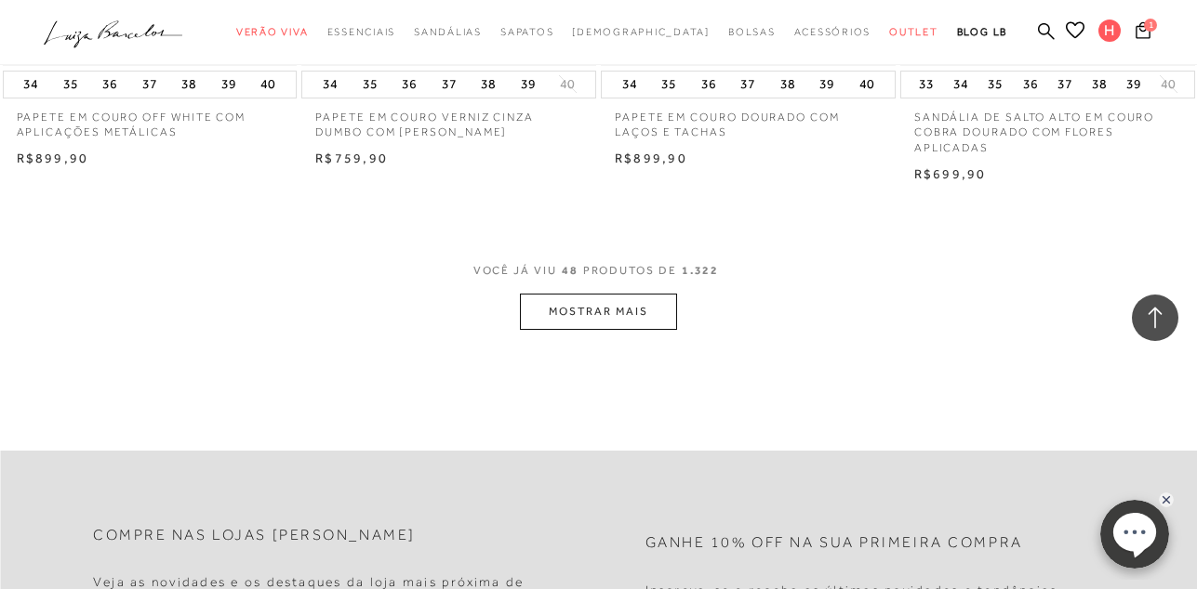
click at [584, 298] on button "MOSTRAR MAIS" at bounding box center [598, 312] width 156 height 36
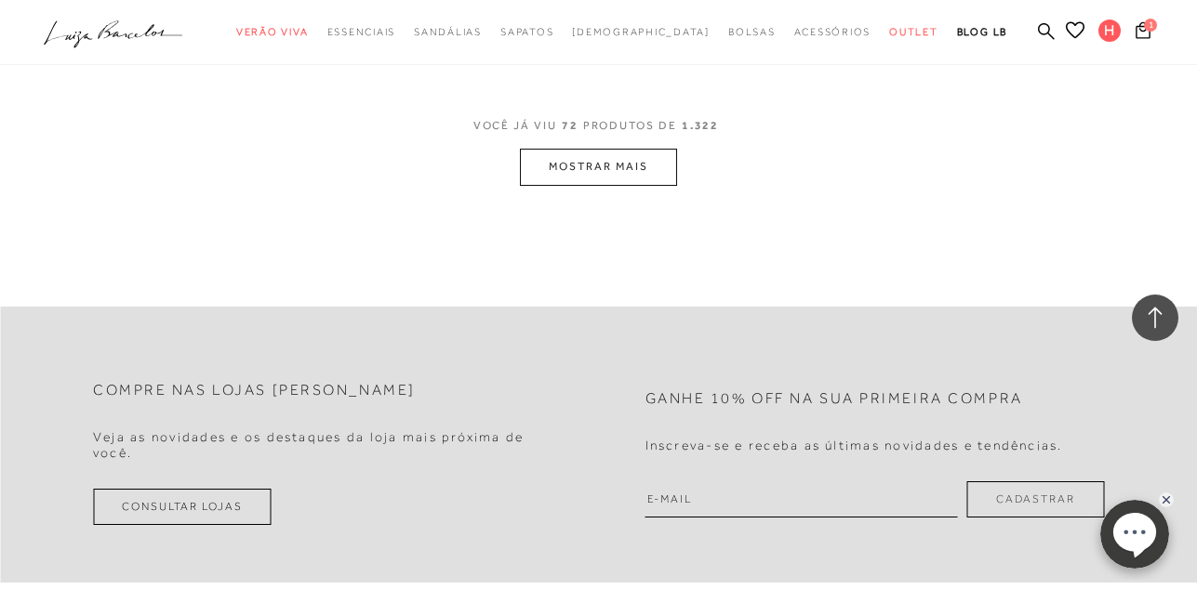
scroll to position [10376, 0]
click at [608, 165] on button "MOSTRAR MAIS" at bounding box center [598, 165] width 156 height 36
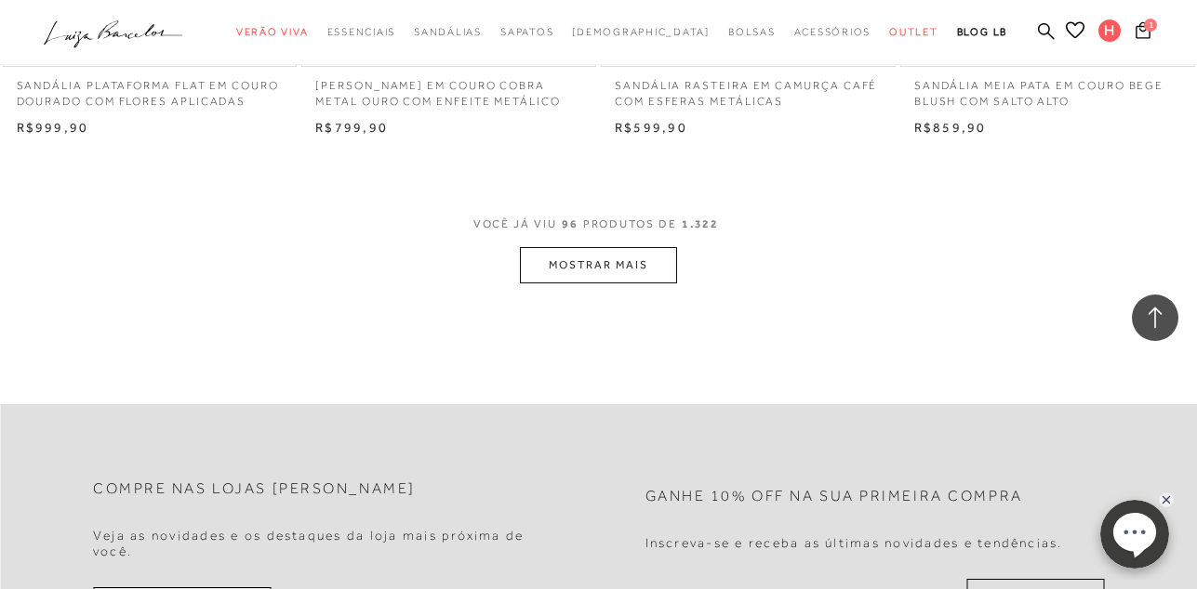
scroll to position [13723, 0]
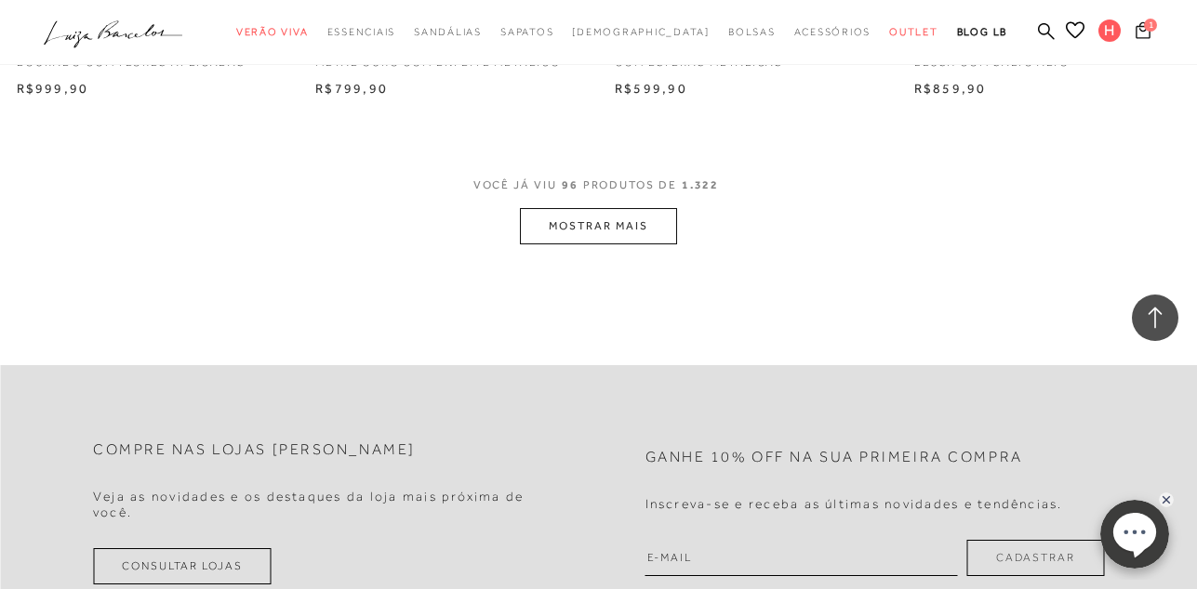
click at [1140, 28] on icon at bounding box center [1142, 29] width 15 height 17
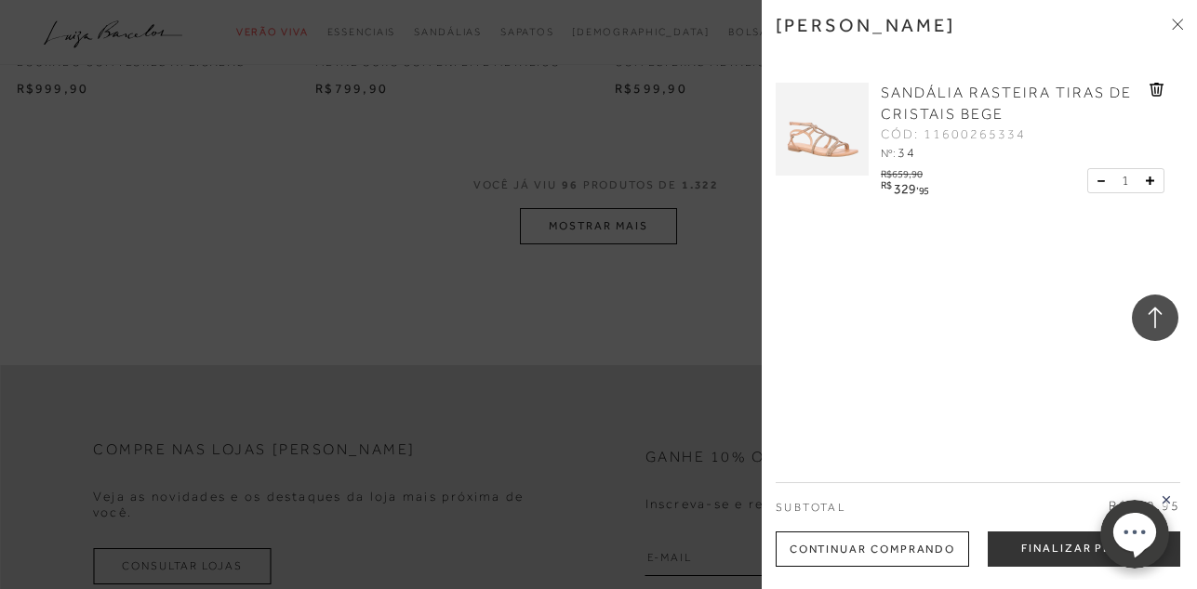
click at [488, 183] on div at bounding box center [598, 294] width 1197 height 589
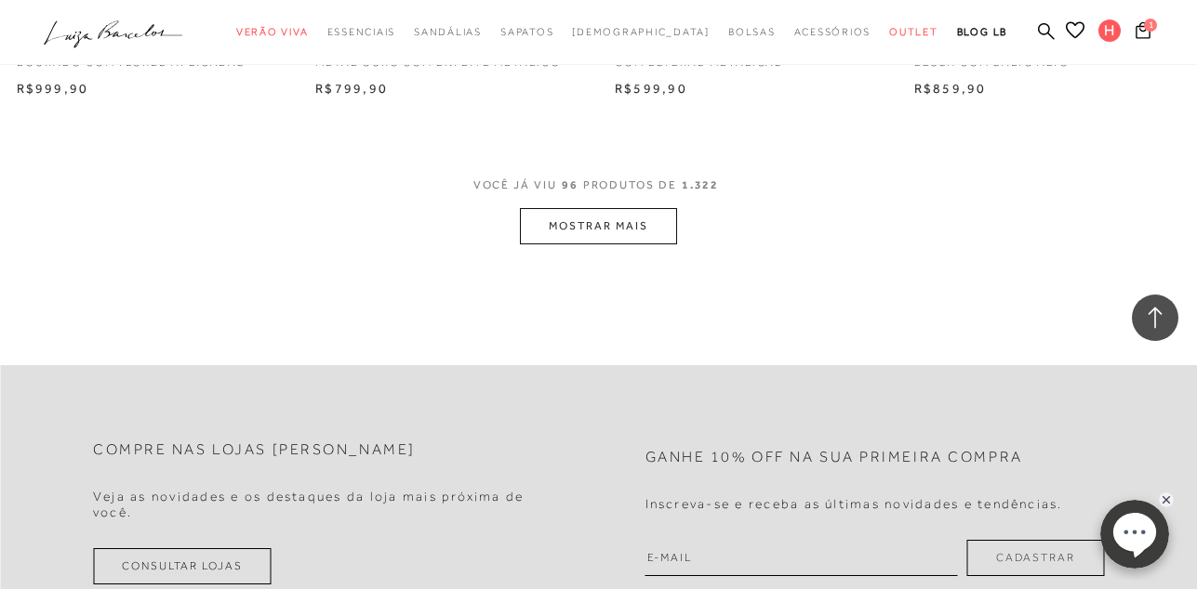
click at [596, 238] on button "MOSTRAR MAIS" at bounding box center [598, 226] width 156 height 36
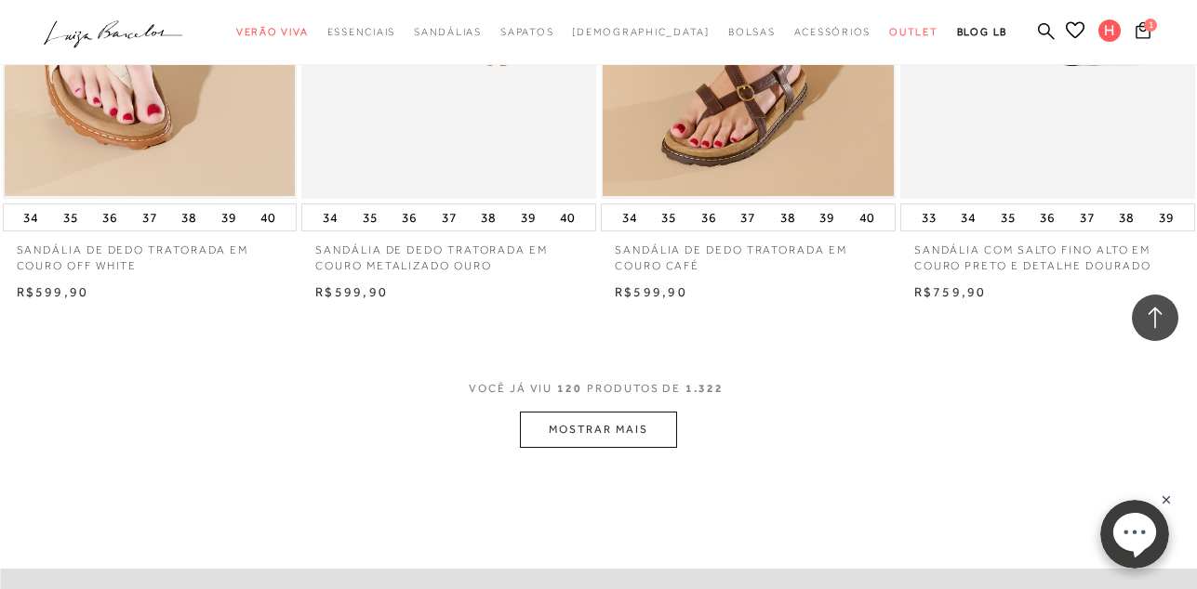
scroll to position [17181, 0]
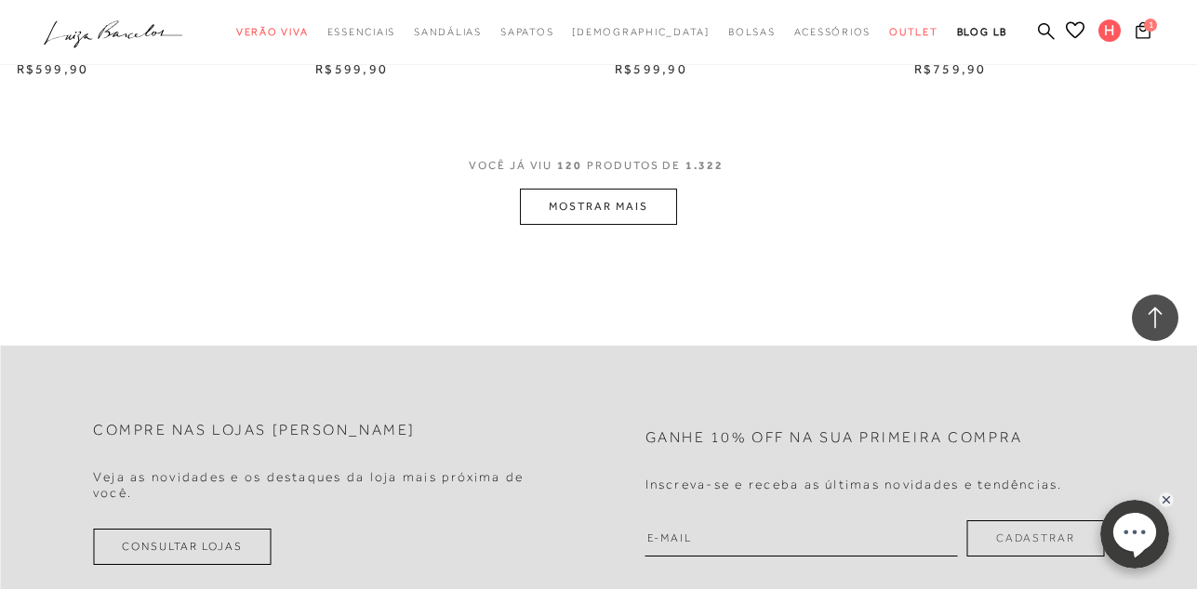
click at [605, 205] on button "MOSTRAR MAIS" at bounding box center [598, 207] width 156 height 36
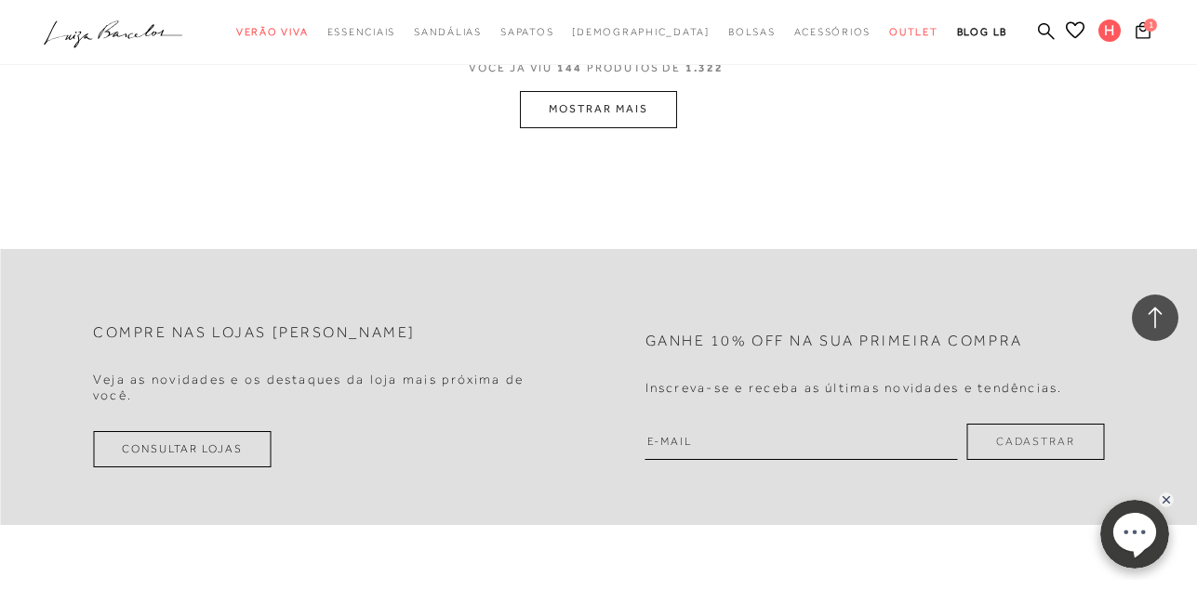
scroll to position [20751, 0]
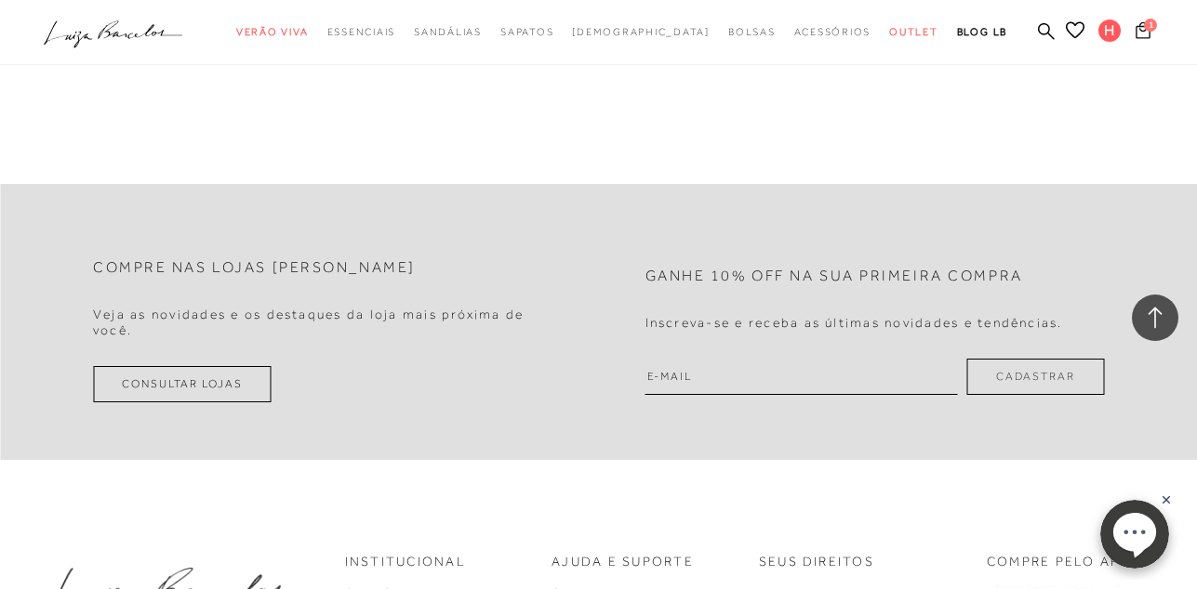
click at [1149, 27] on span "1" at bounding box center [1150, 25] width 13 height 13
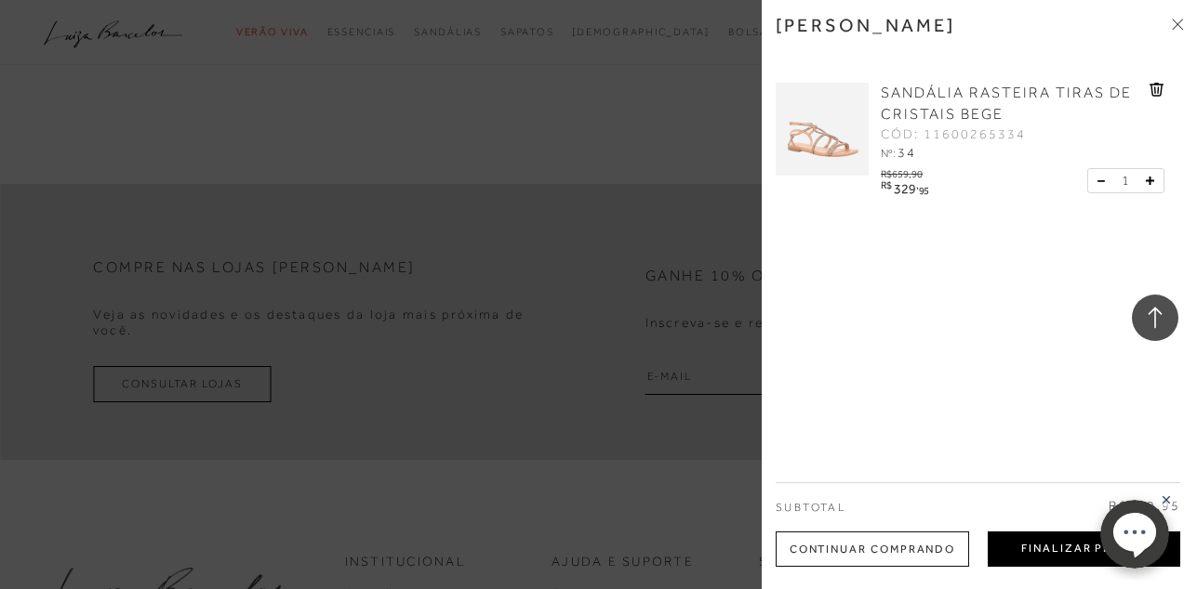
click at [1062, 549] on button "Finalizar Pedido" at bounding box center [1083, 549] width 192 height 35
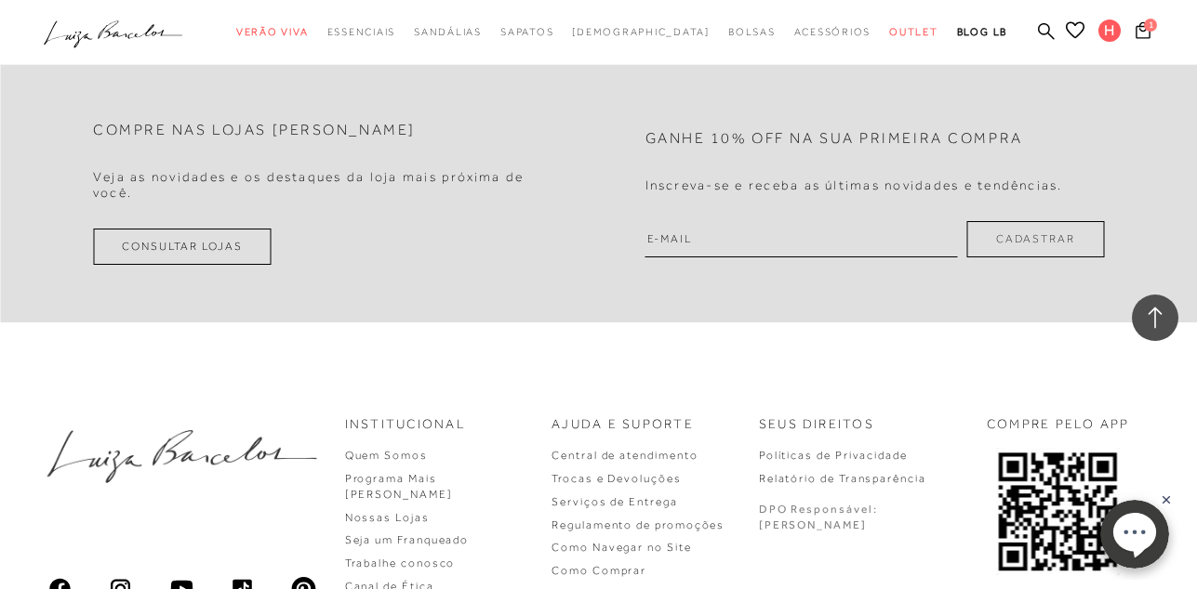
scroll to position [20815, 0]
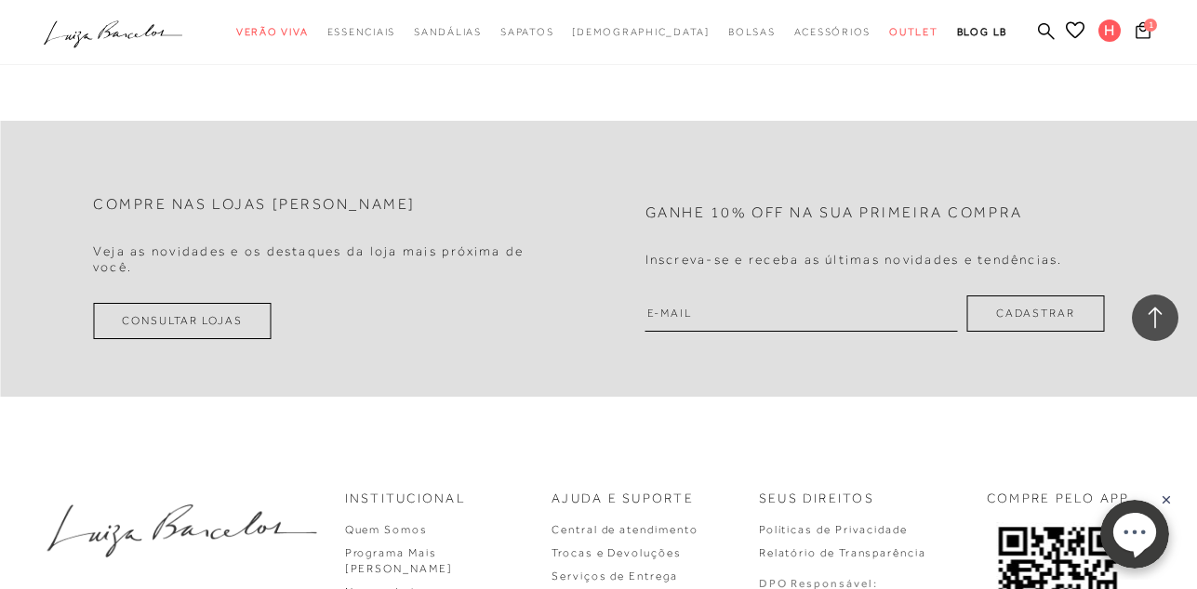
click at [989, 307] on button "Cadastrar" at bounding box center [1035, 314] width 137 height 36
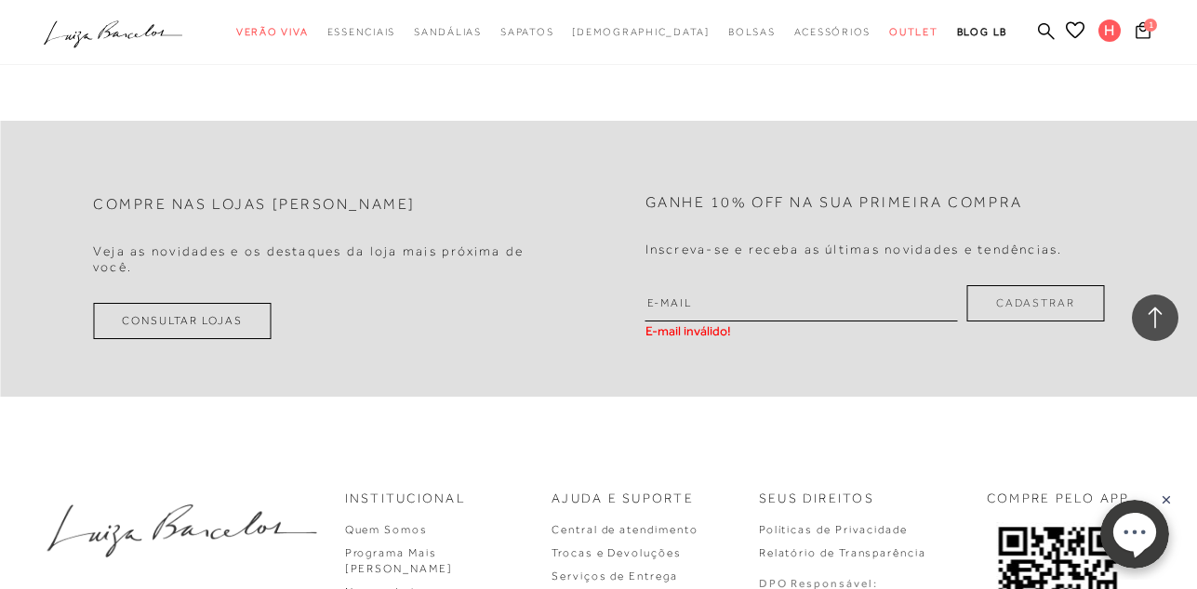
click at [654, 311] on input "email" at bounding box center [801, 303] width 312 height 36
type input "[EMAIL_ADDRESS][DOMAIN_NAME]"
click at [1038, 299] on button "Cadastrar" at bounding box center [1035, 303] width 137 height 36
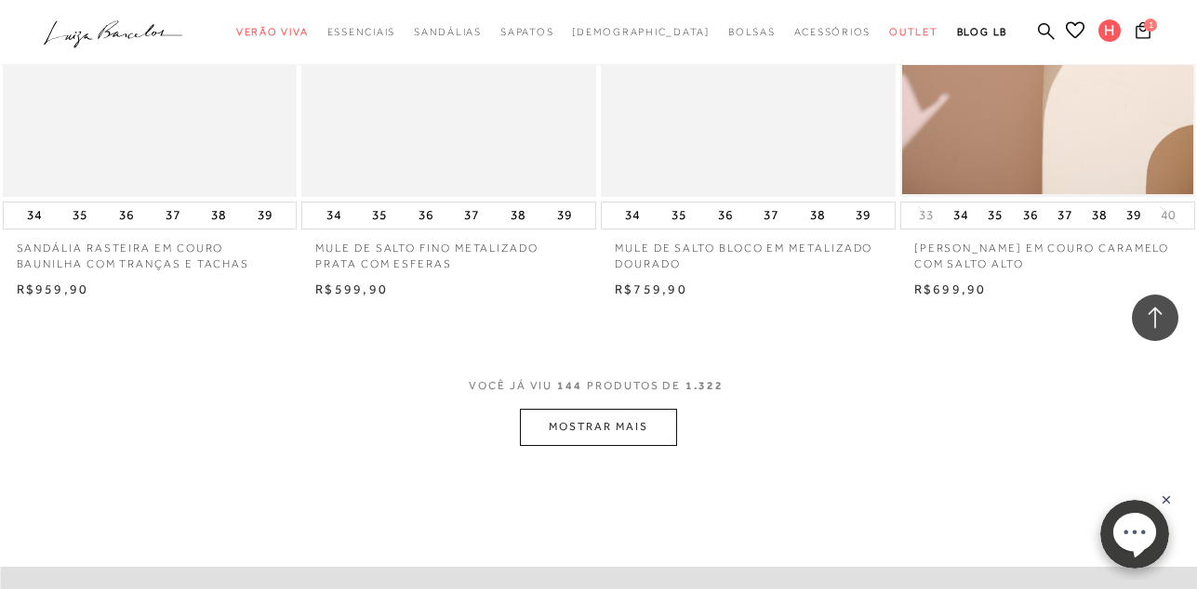
scroll to position [20034, 0]
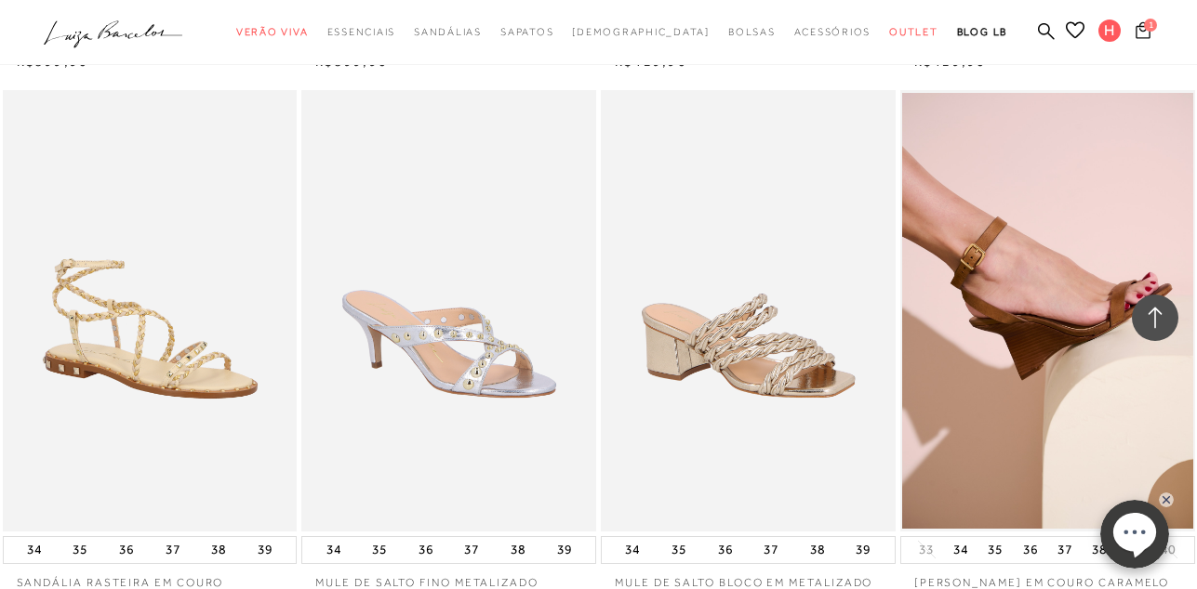
click at [1139, 38] on icon at bounding box center [1142, 29] width 15 height 17
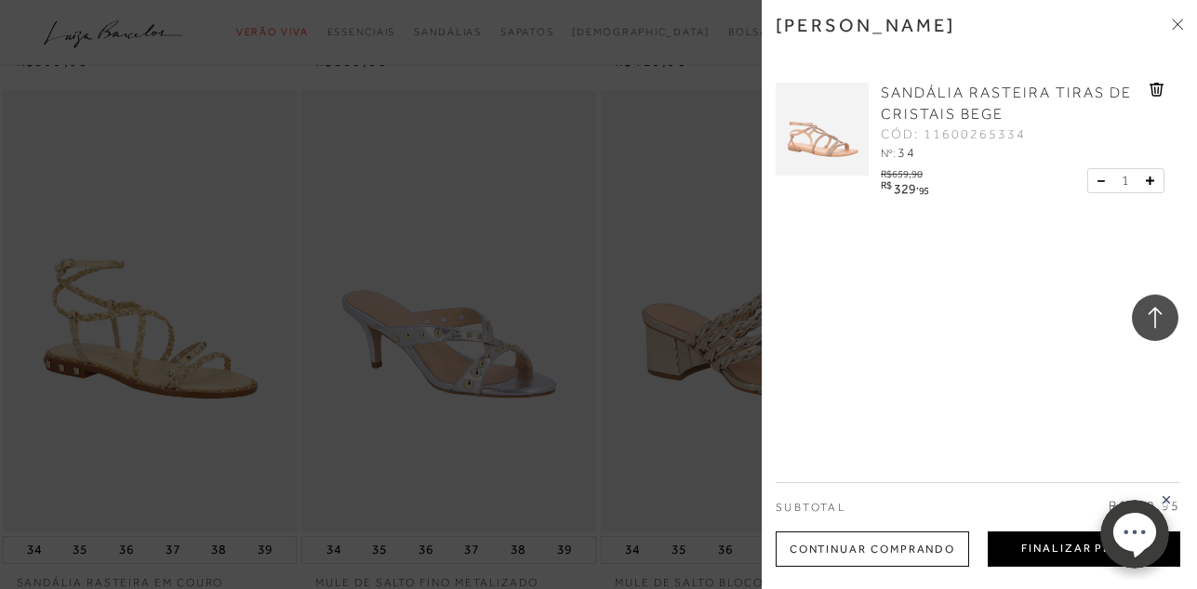
click at [1042, 541] on button "Finalizar Pedido" at bounding box center [1083, 549] width 192 height 35
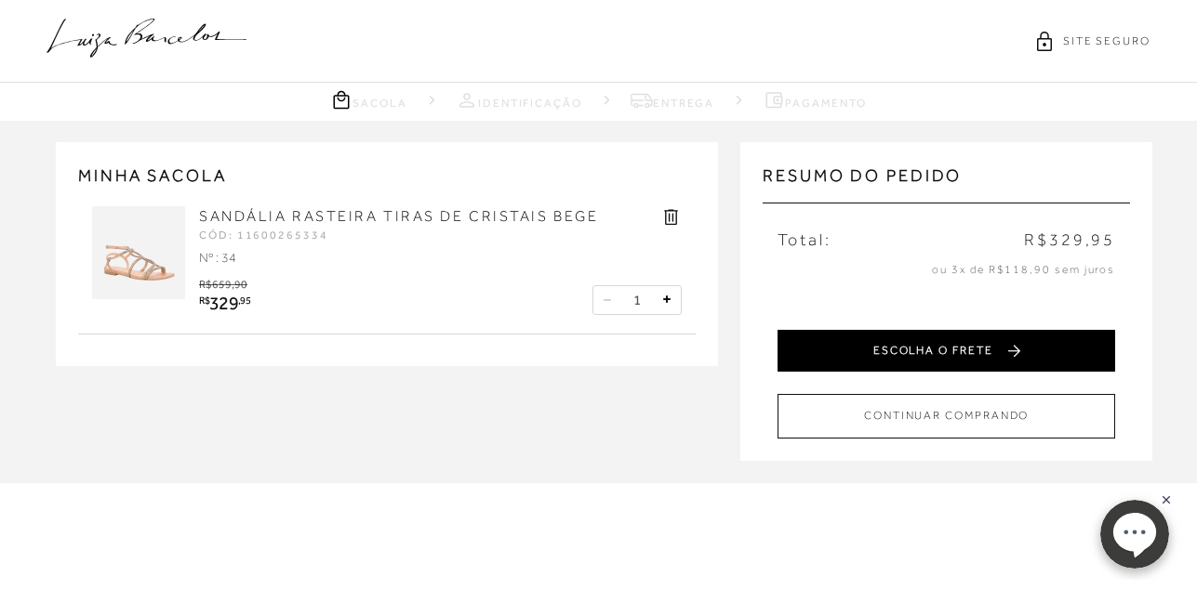
click at [963, 347] on button "ESCOLHA O FRETE" at bounding box center [945, 351] width 337 height 42
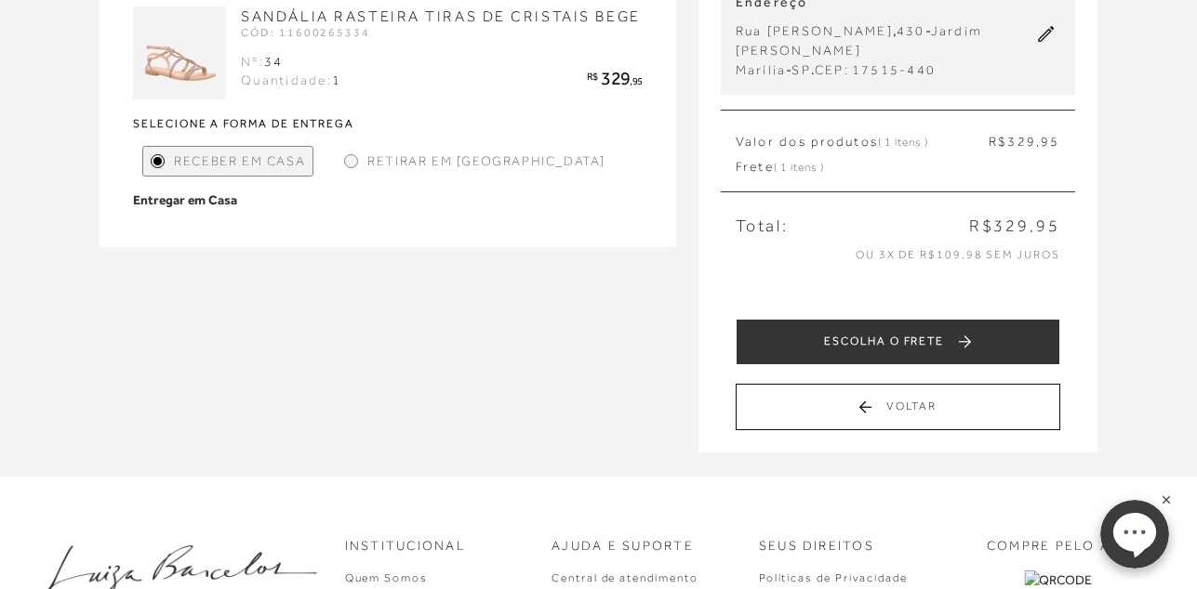
scroll to position [335, 0]
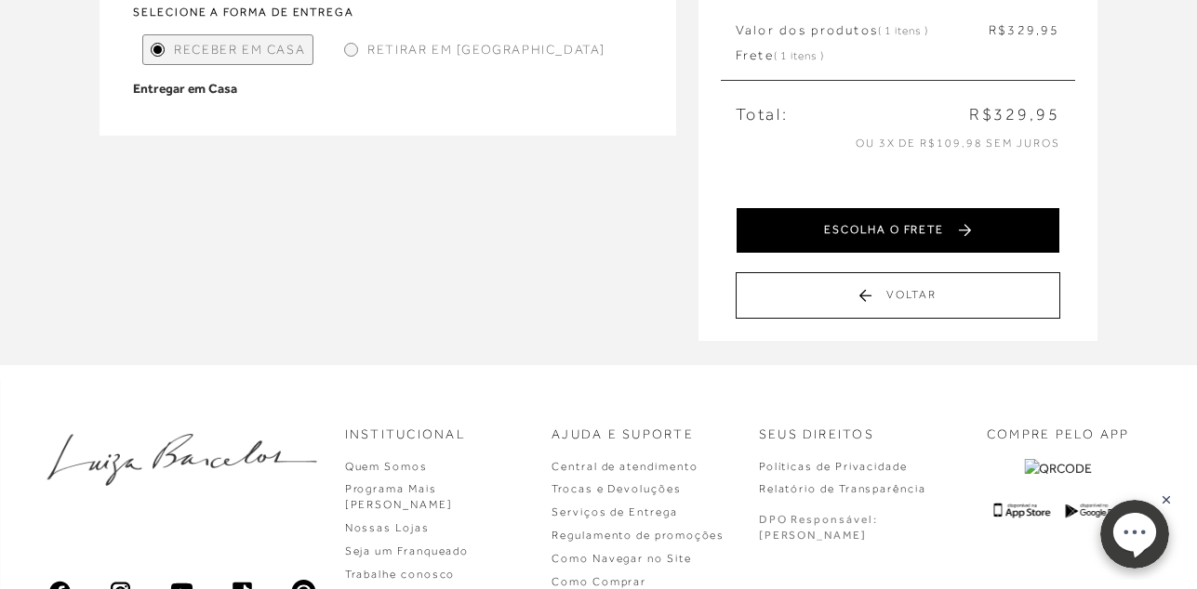
click at [973, 239] on button "ESCOLHA O FRETE" at bounding box center [897, 230] width 324 height 46
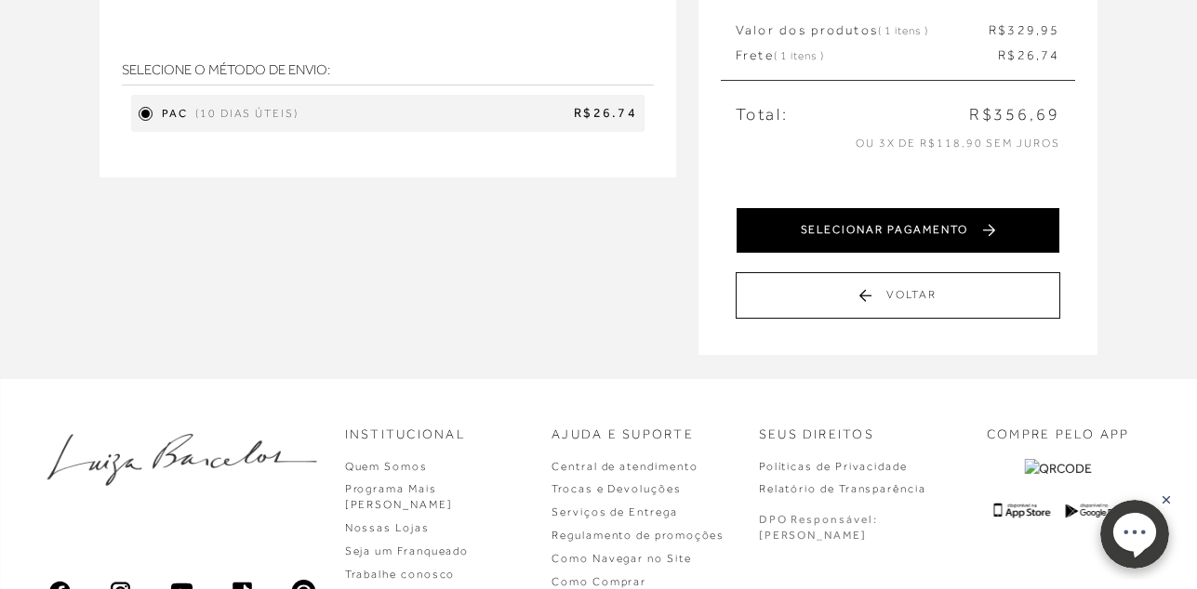
click at [972, 242] on button "SELECIONAR PAGAMENTO" at bounding box center [897, 230] width 324 height 46
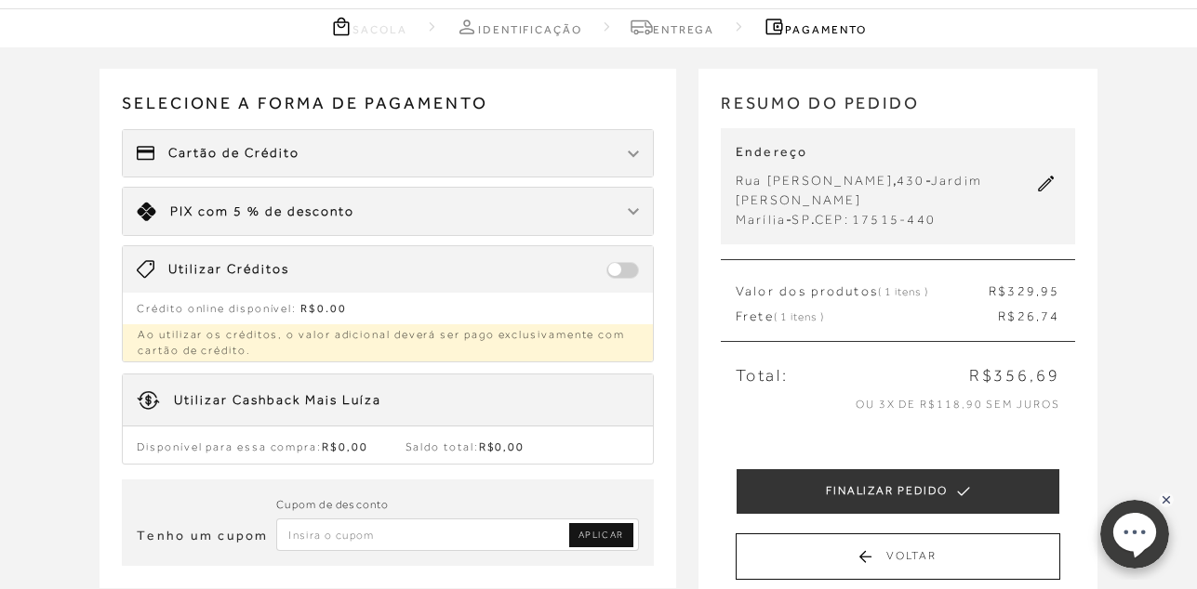
scroll to position [112, 0]
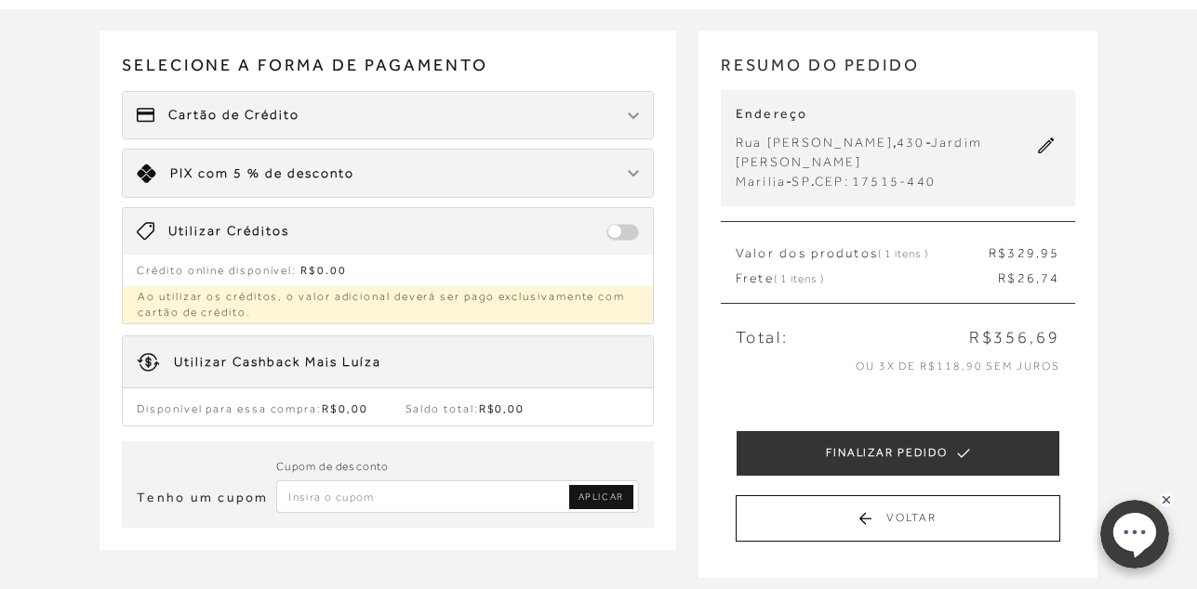
click at [304, 502] on input "Inserir Código da Promoção" at bounding box center [457, 497] width 363 height 33
type input "p"
type input "PRIMEIRALB"
click at [590, 491] on span "APLICAR" at bounding box center [601, 497] width 46 height 13
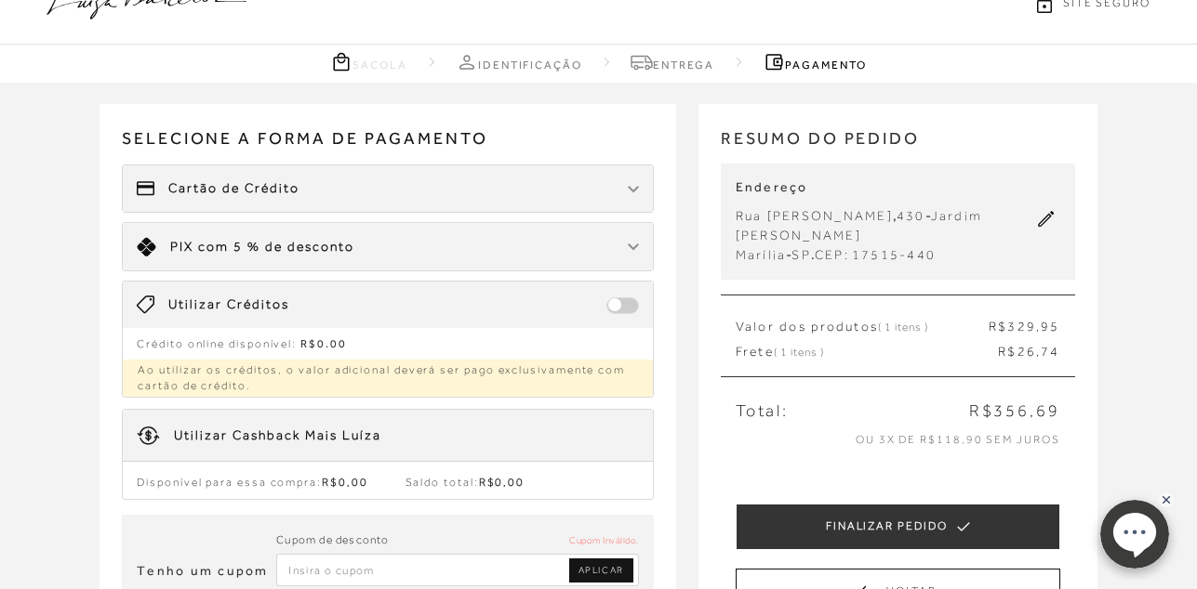
scroll to position [0, 0]
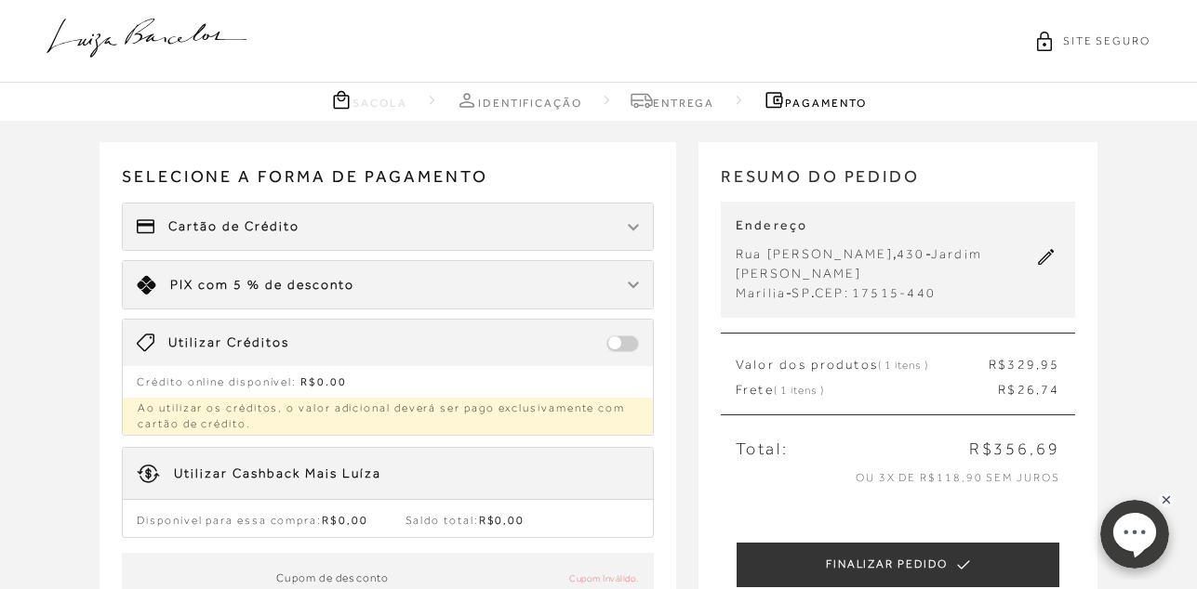
click at [214, 272] on div "Limite: R$ 5.000,00 PIX com 5 % de desconto" at bounding box center [388, 284] width 530 height 47
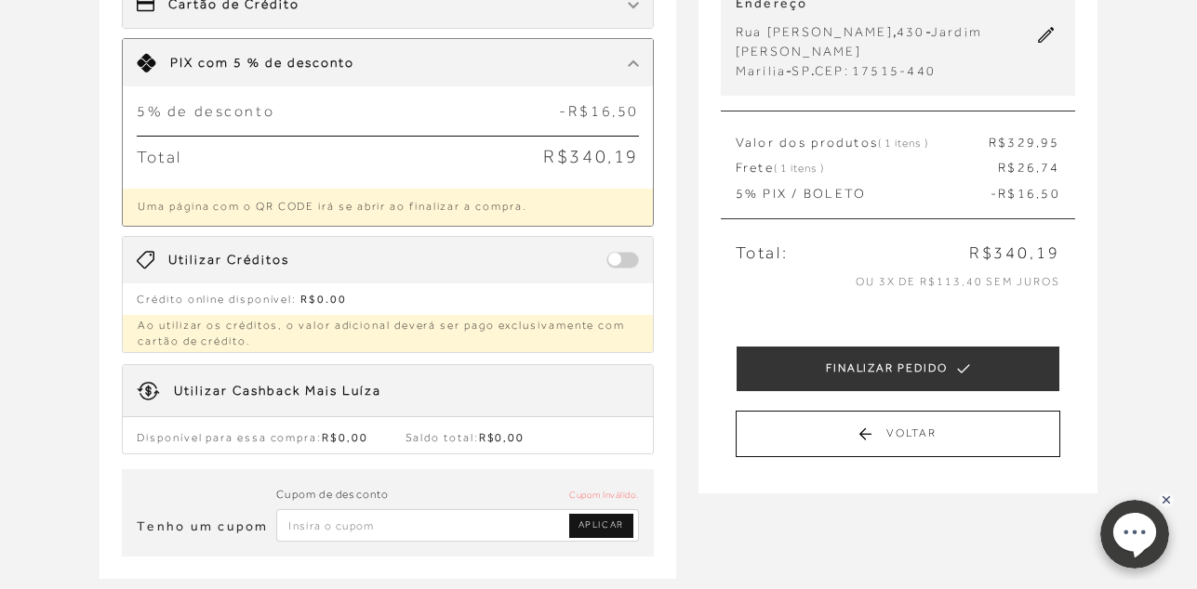
scroll to position [223, 0]
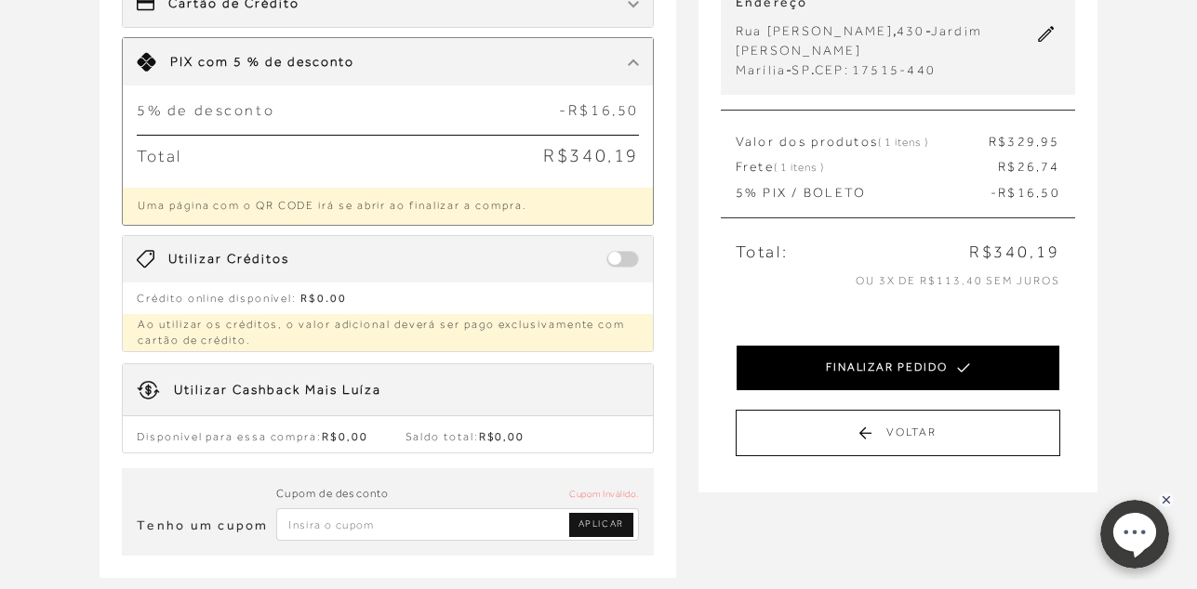
click at [924, 371] on button "FINALIZAR PEDIDO" at bounding box center [897, 368] width 324 height 46
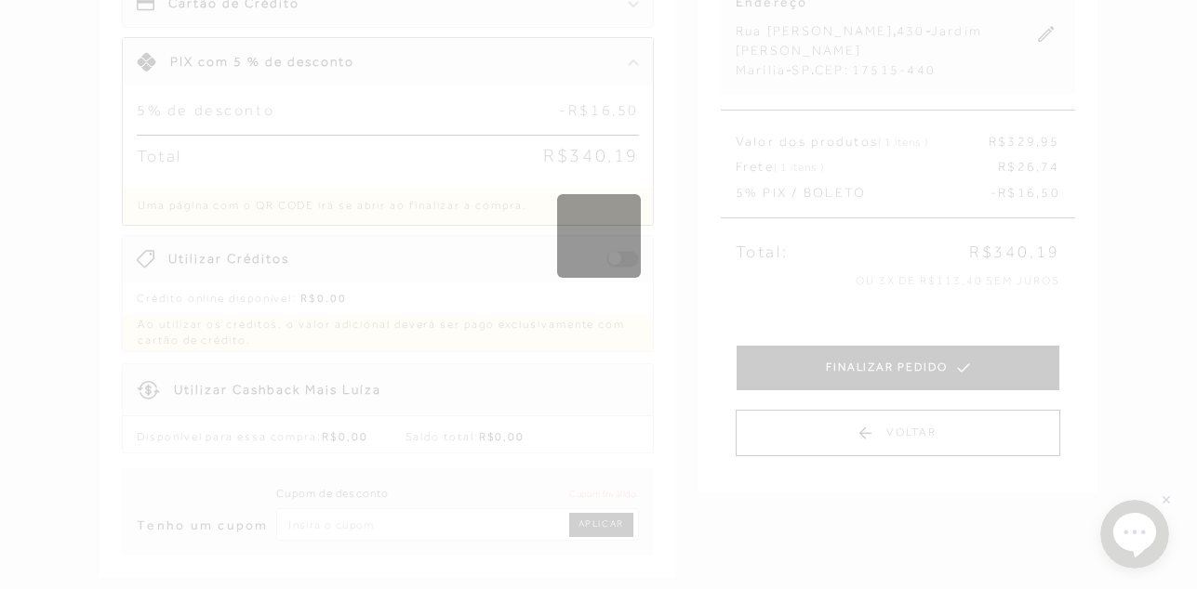
scroll to position [0, 0]
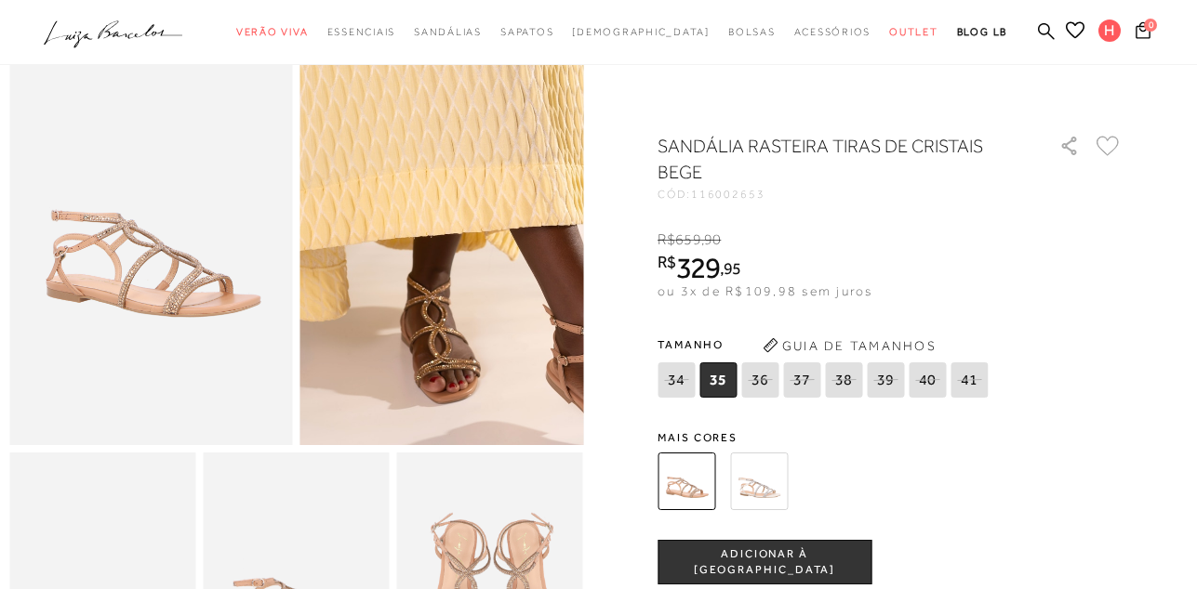
click at [417, 336] on img at bounding box center [469, 138] width 566 height 850
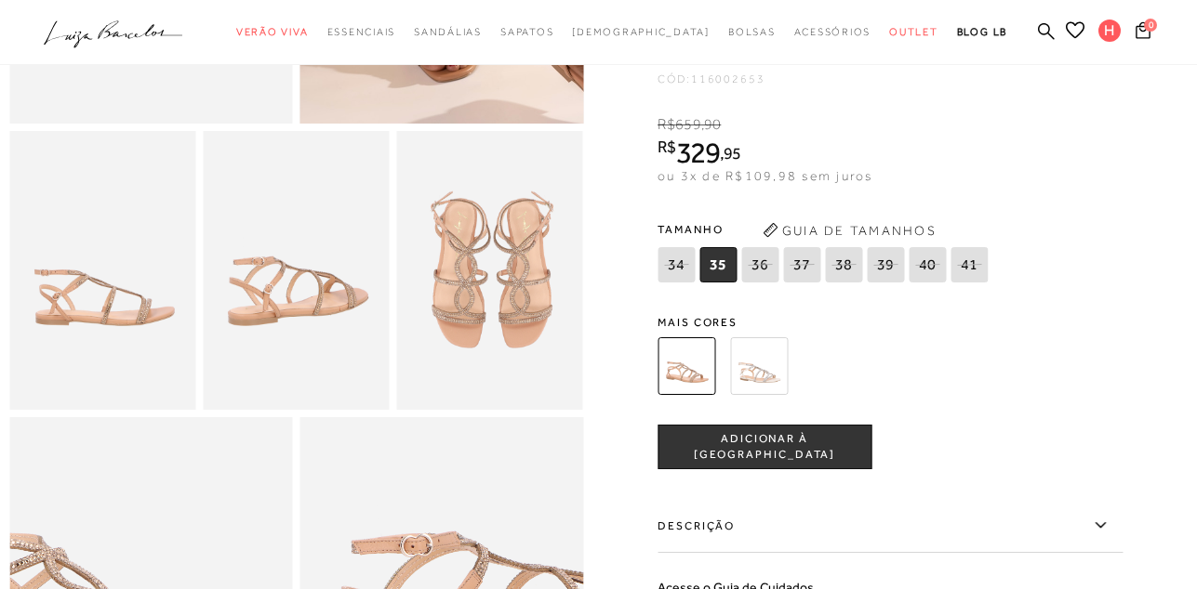
scroll to position [446, 0]
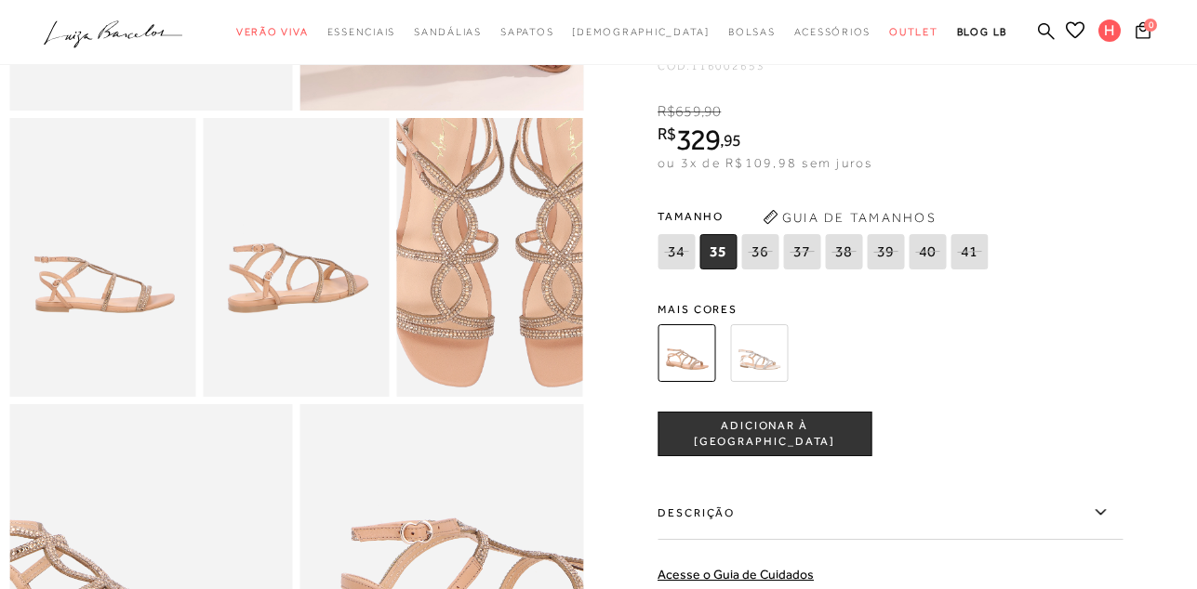
click at [482, 298] on img at bounding box center [502, 232] width 373 height 559
